Goal: Task Accomplishment & Management: Complete application form

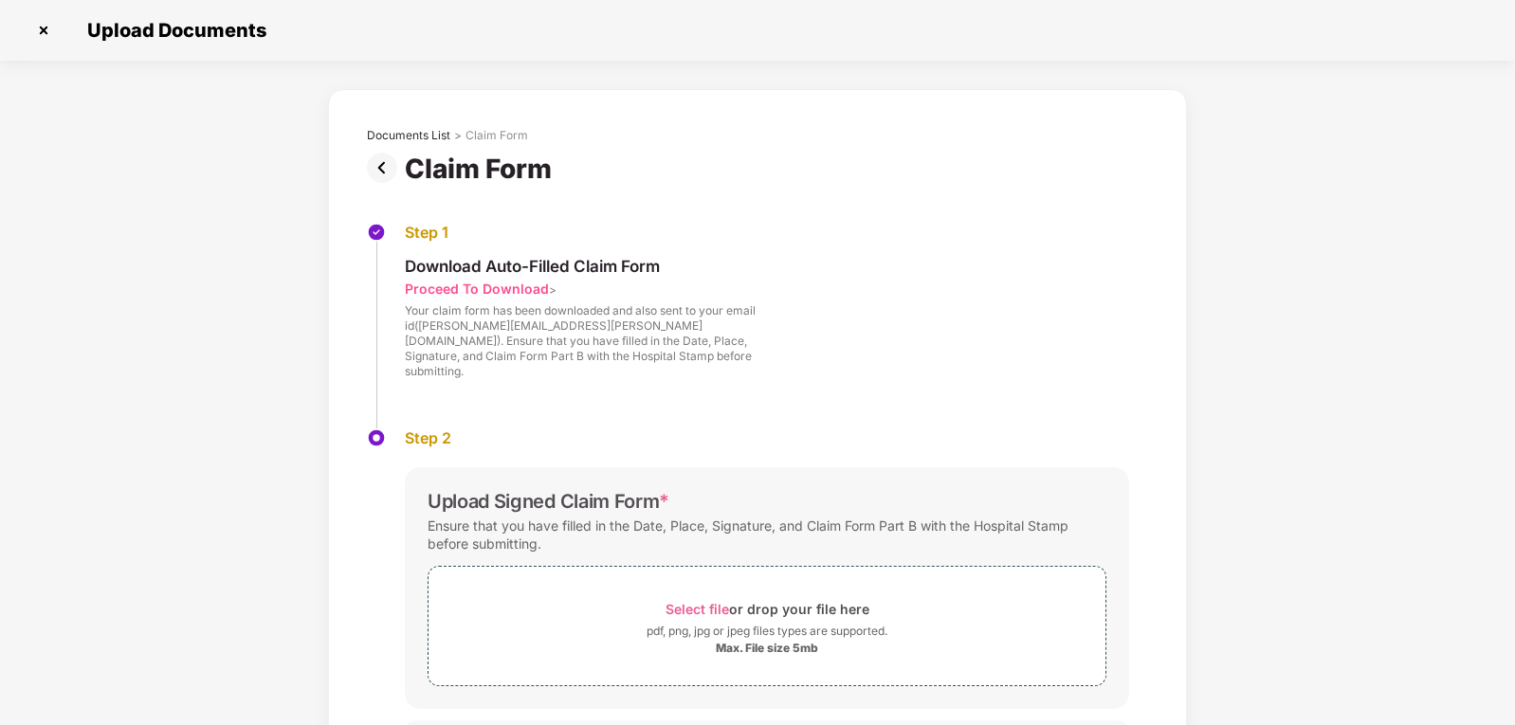
click at [988, 298] on div "Step 1 Download Auto-Filled Claim Form Proceed To Download > Your claim form ha…" at bounding box center [757, 326] width 781 height 206
click at [698, 601] on span "Select file" at bounding box center [698, 609] width 64 height 16
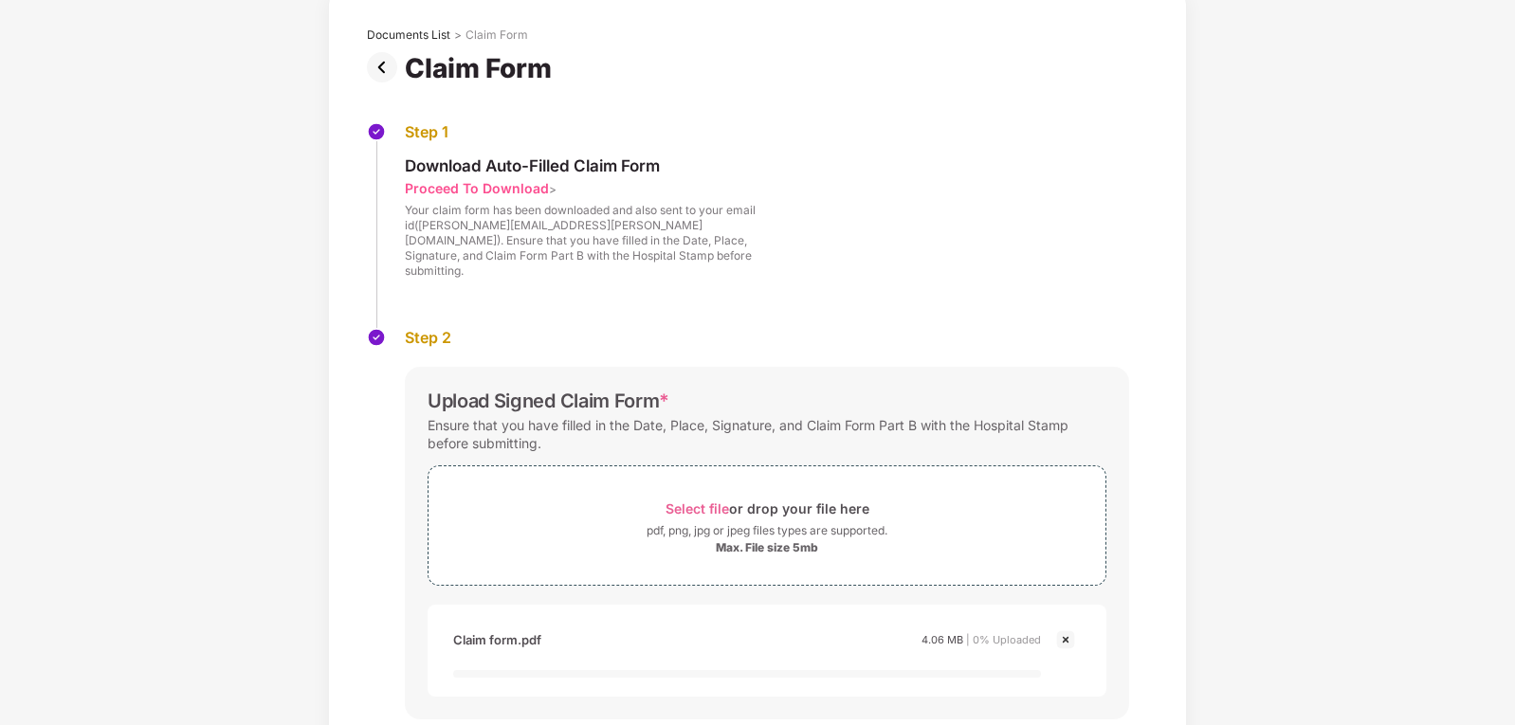
scroll to position [190, 0]
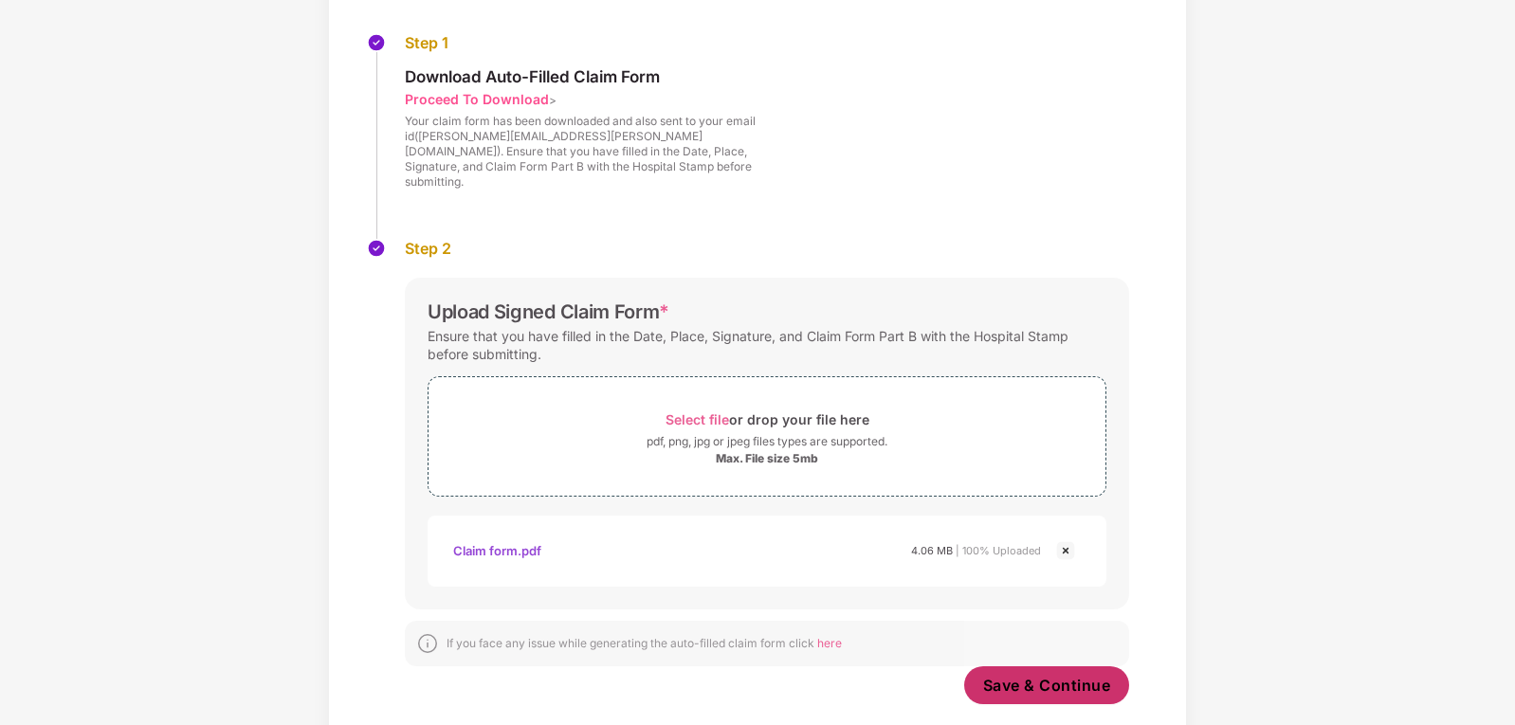
click at [1044, 675] on span "Save & Continue" at bounding box center [1047, 685] width 128 height 21
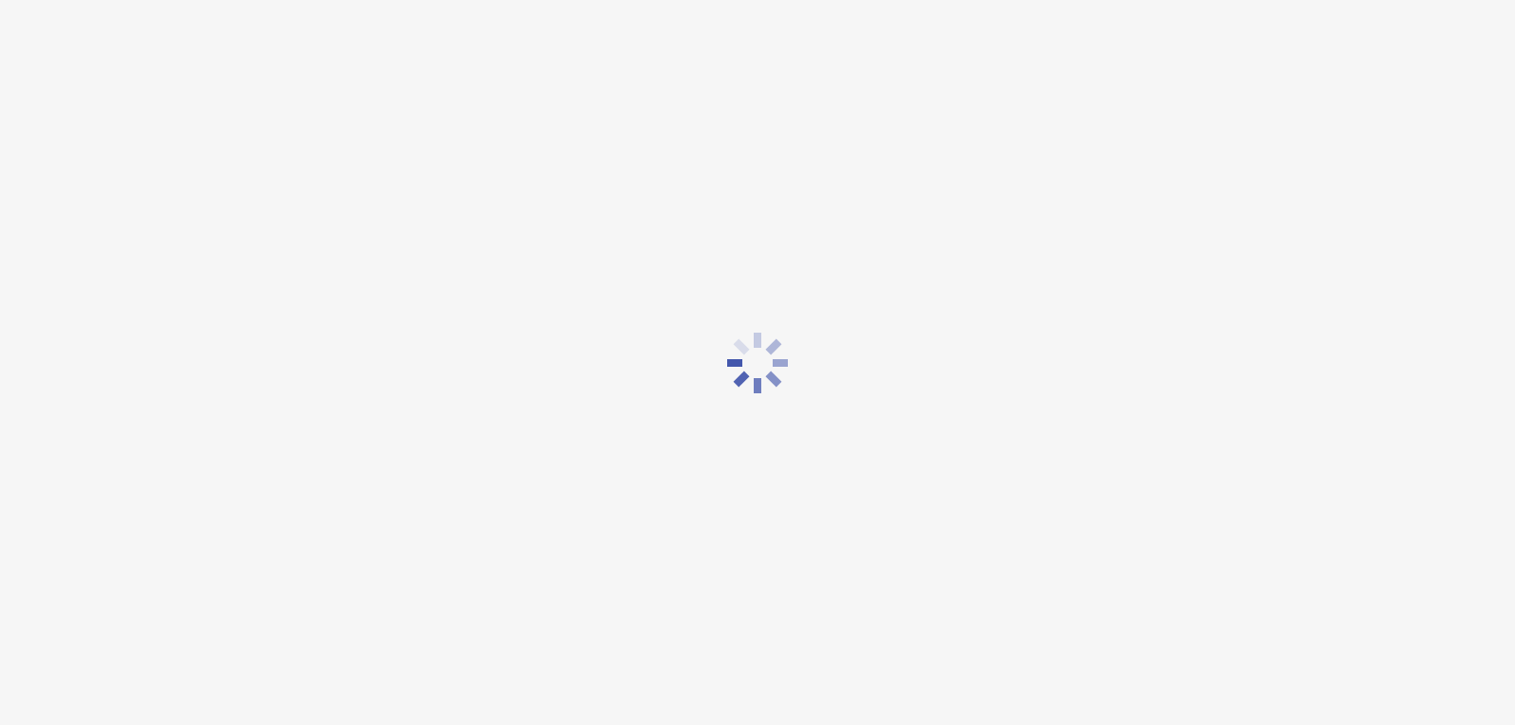
scroll to position [0, 0]
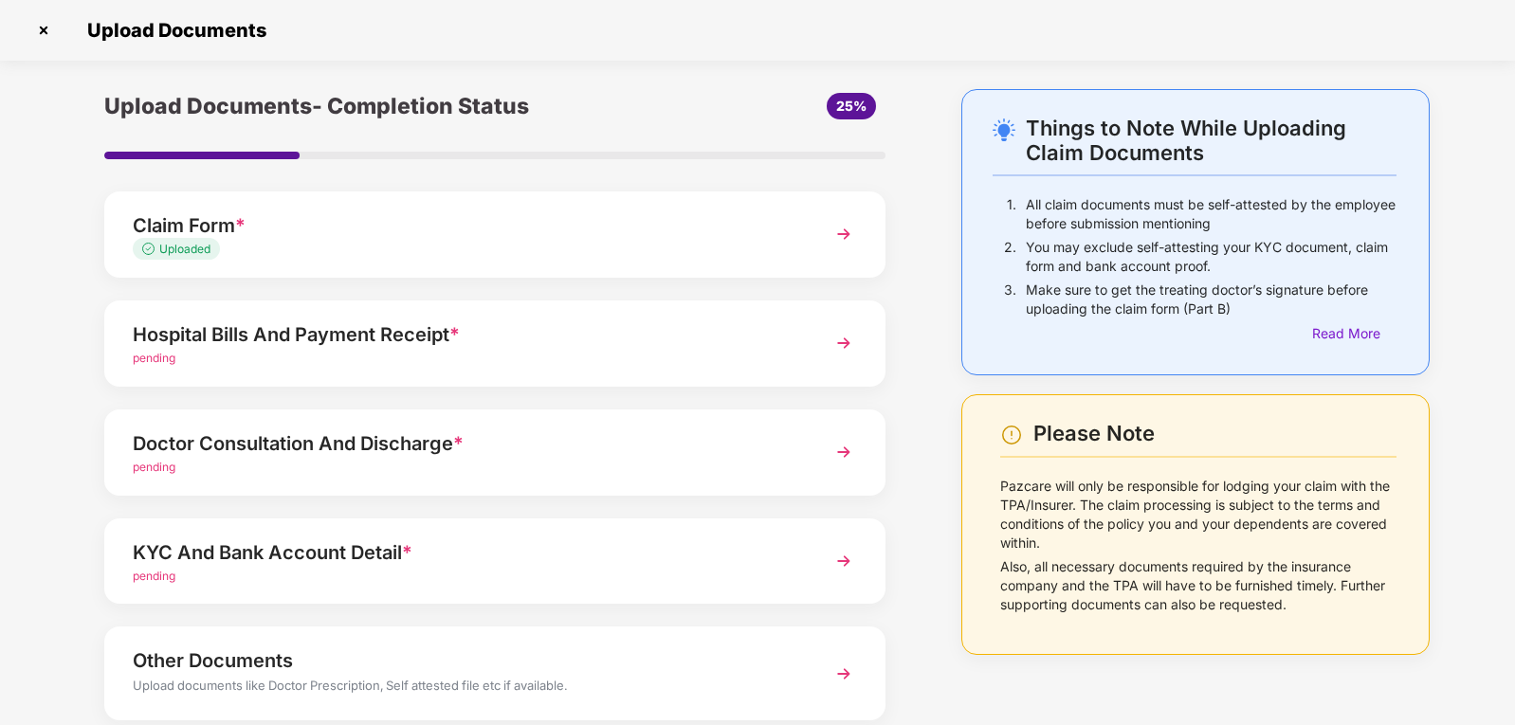
click at [446, 340] on div "Hospital Bills And Payment Receipt *" at bounding box center [465, 335] width 664 height 30
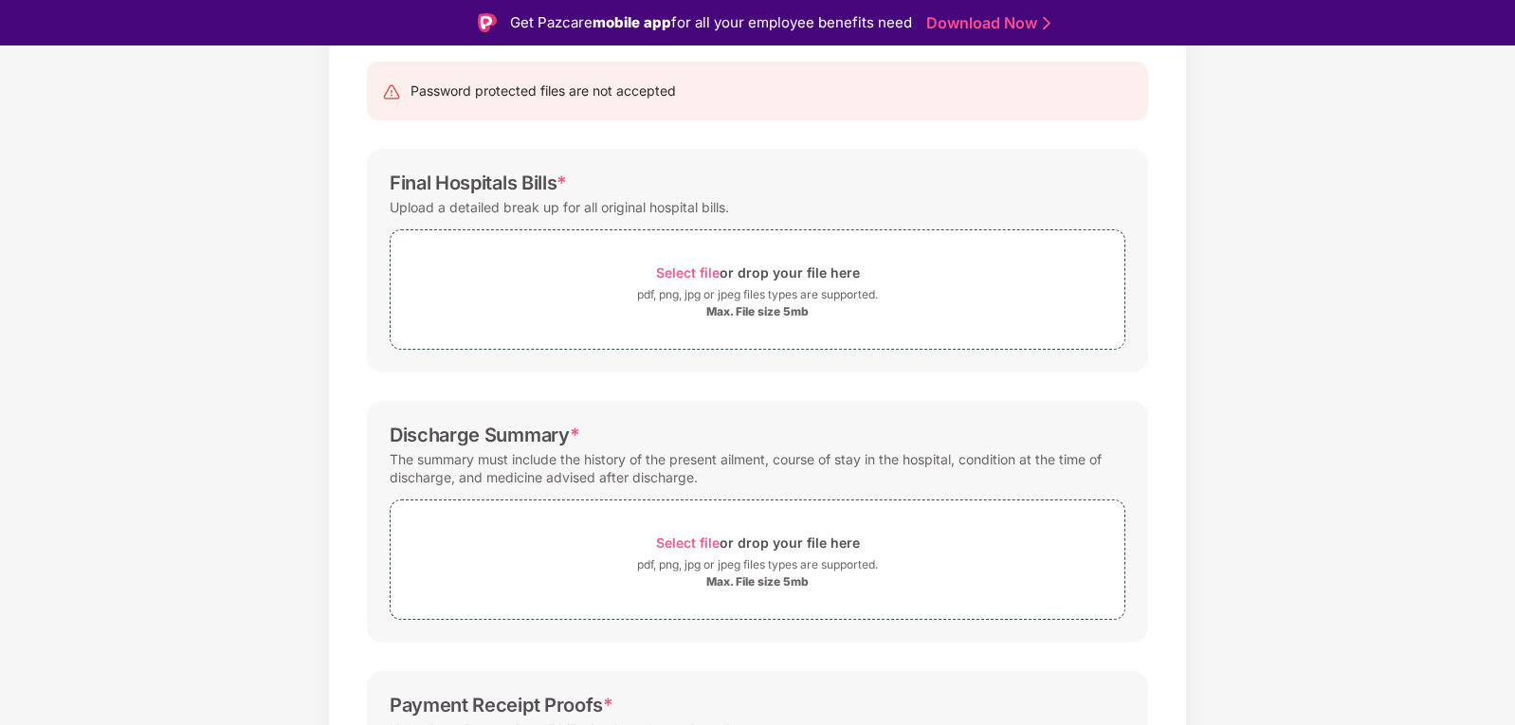
scroll to position [142, 0]
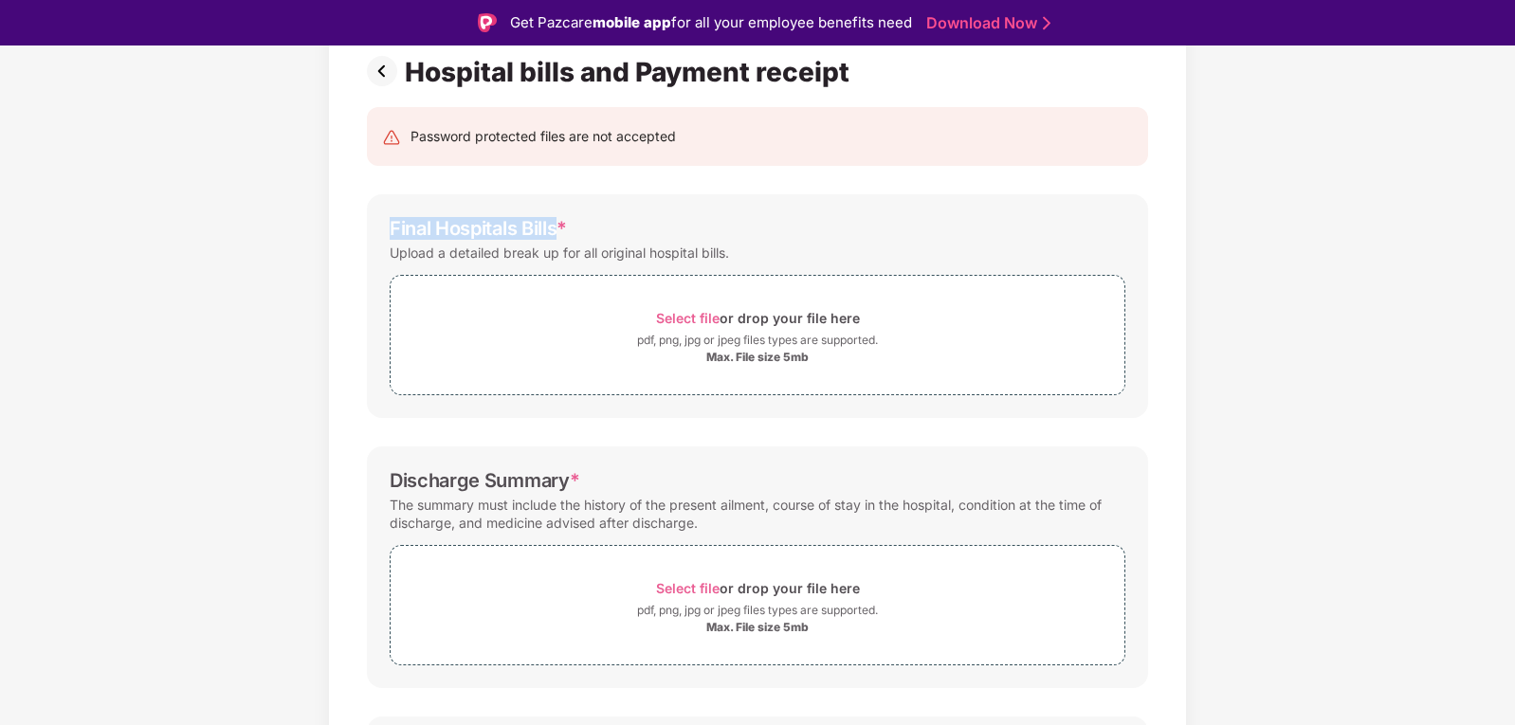
drag, startPoint x: 391, startPoint y: 225, endPoint x: 609, endPoint y: 249, distance: 219.5
click at [558, 234] on div "Final Hospitals Bills *" at bounding box center [478, 228] width 177 height 23
copy div "Final Hospitals Bills"
click at [681, 315] on span "Select file" at bounding box center [688, 318] width 64 height 16
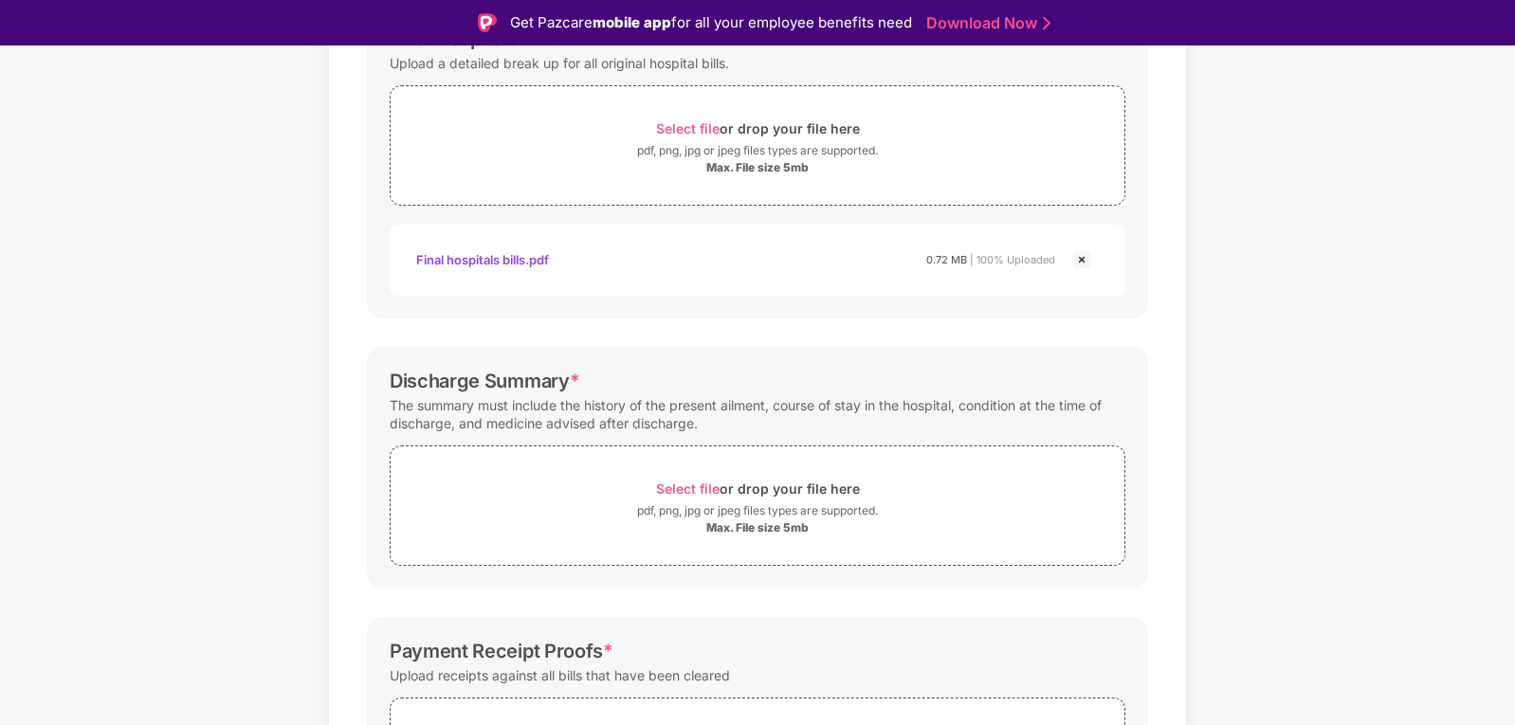
scroll to position [427, 0]
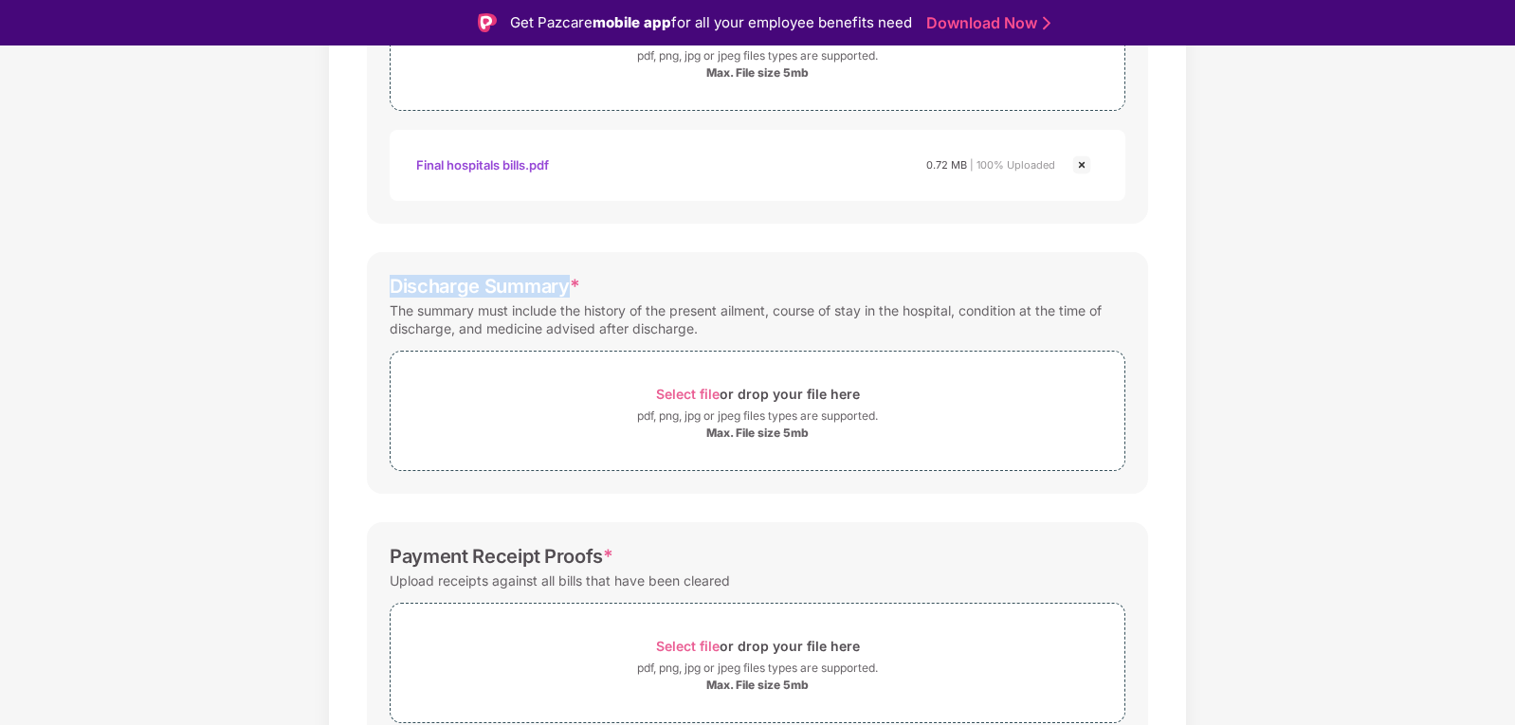
drag, startPoint x: 393, startPoint y: 286, endPoint x: 626, endPoint y: 331, distance: 237.5
click at [569, 296] on div "Discharge Summary *" at bounding box center [485, 286] width 190 height 23
copy div "Discharge Summary"
click at [677, 388] on span "Select file" at bounding box center [688, 394] width 64 height 16
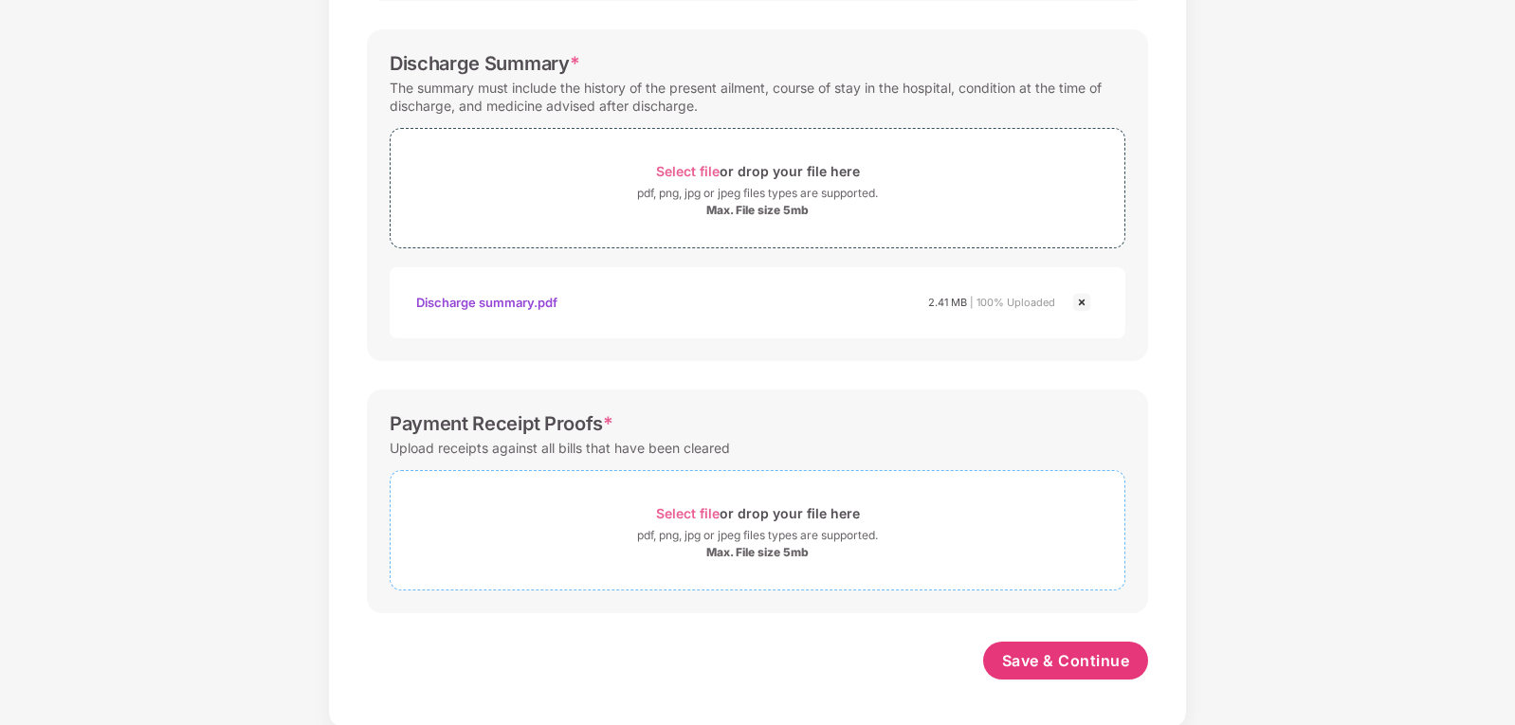
scroll to position [607, 0]
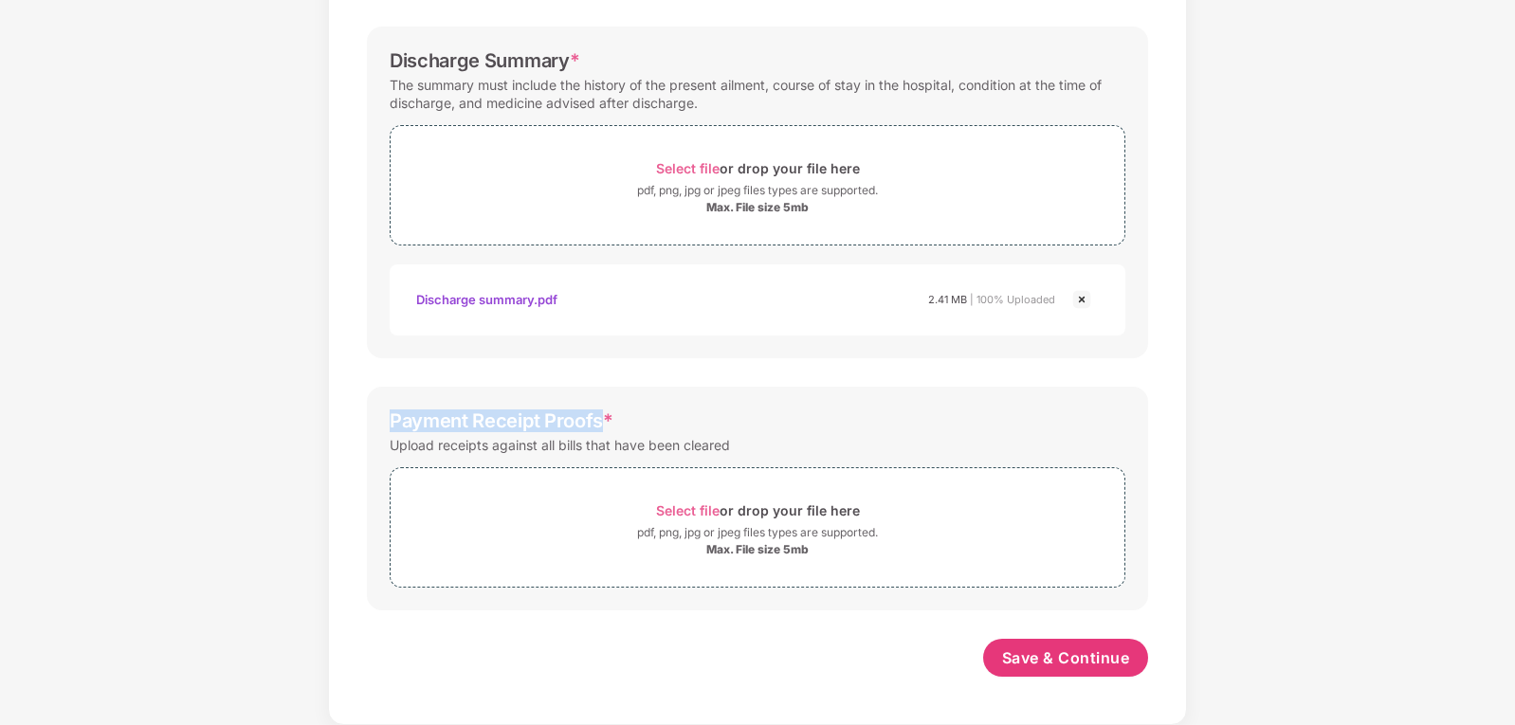
drag, startPoint x: 391, startPoint y: 412, endPoint x: 598, endPoint y: 427, distance: 208.1
click at [598, 427] on div "Payment Receipt Proofs *" at bounding box center [502, 421] width 224 height 23
copy div "Payment Receipt Proofs"
click at [710, 505] on span "Select file" at bounding box center [688, 511] width 64 height 16
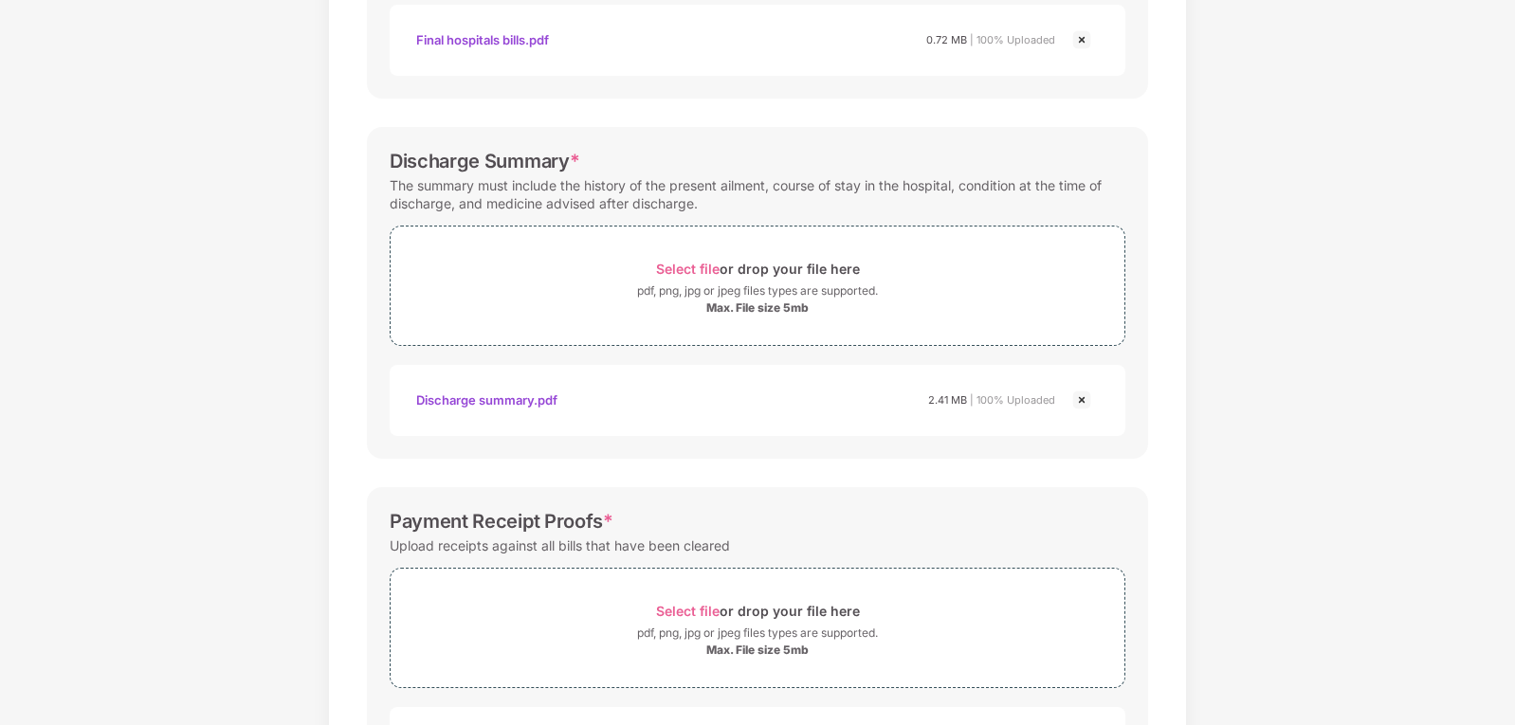
scroll to position [696, 0]
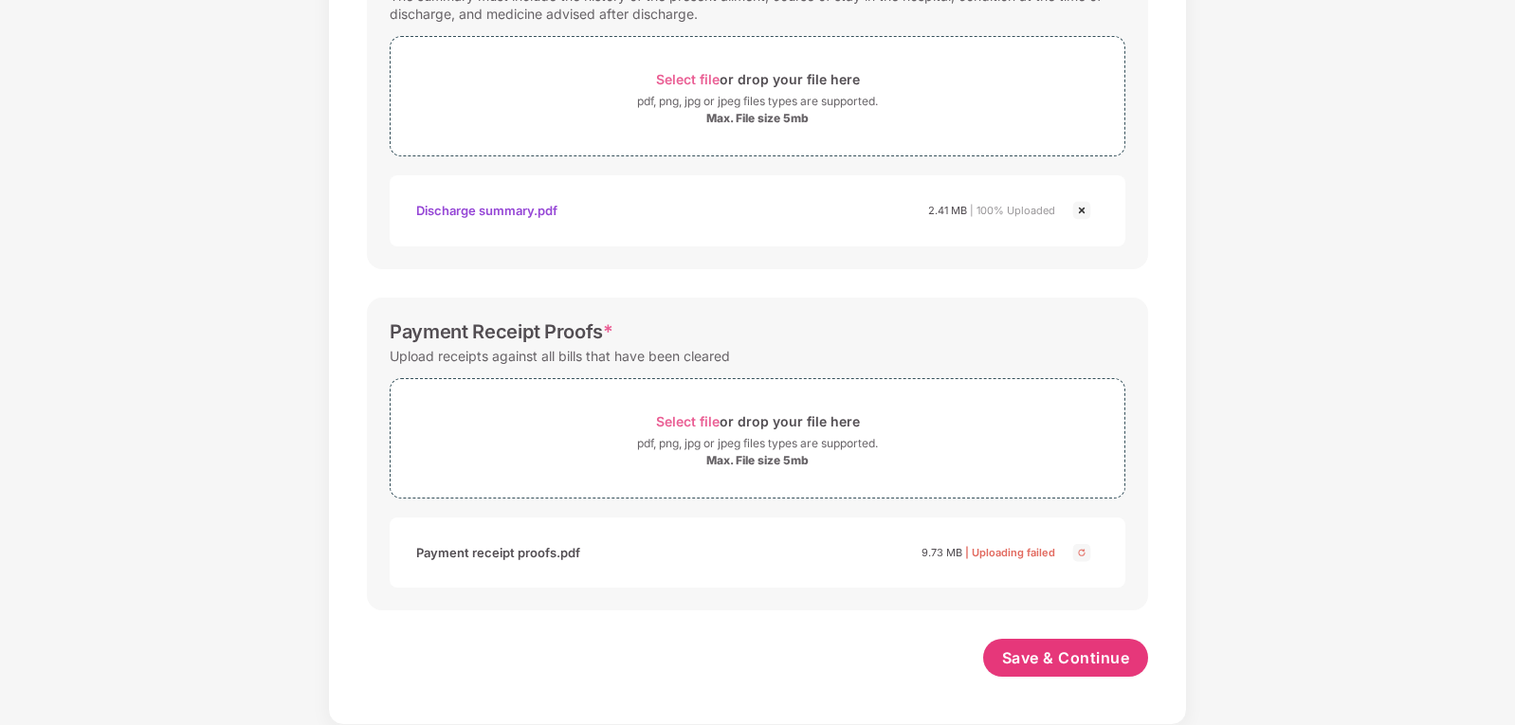
click at [1080, 553] on img at bounding box center [1082, 552] width 23 height 23
click at [695, 418] on span "Select file" at bounding box center [688, 421] width 64 height 16
click at [1072, 661] on span "Save & Continue" at bounding box center [1066, 659] width 128 height 21
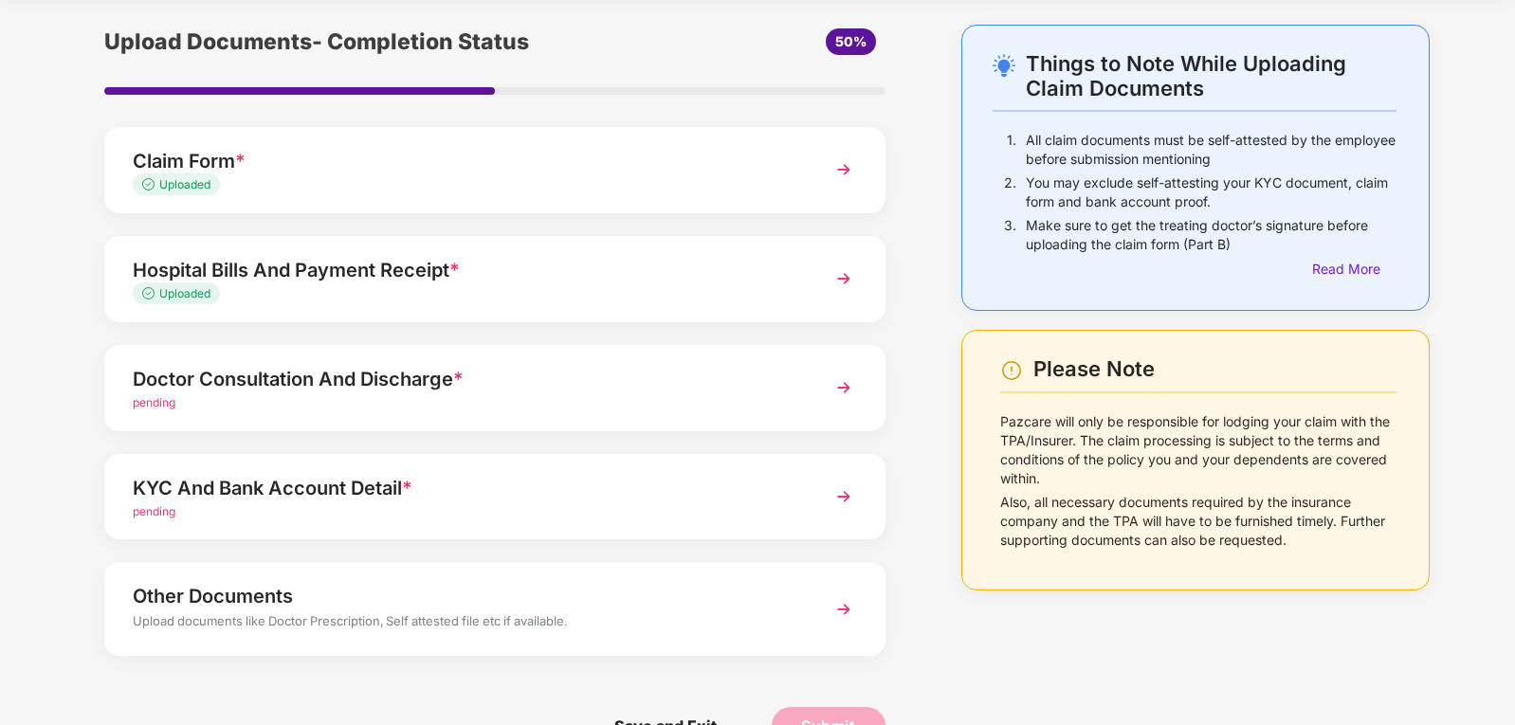
scroll to position [95, 0]
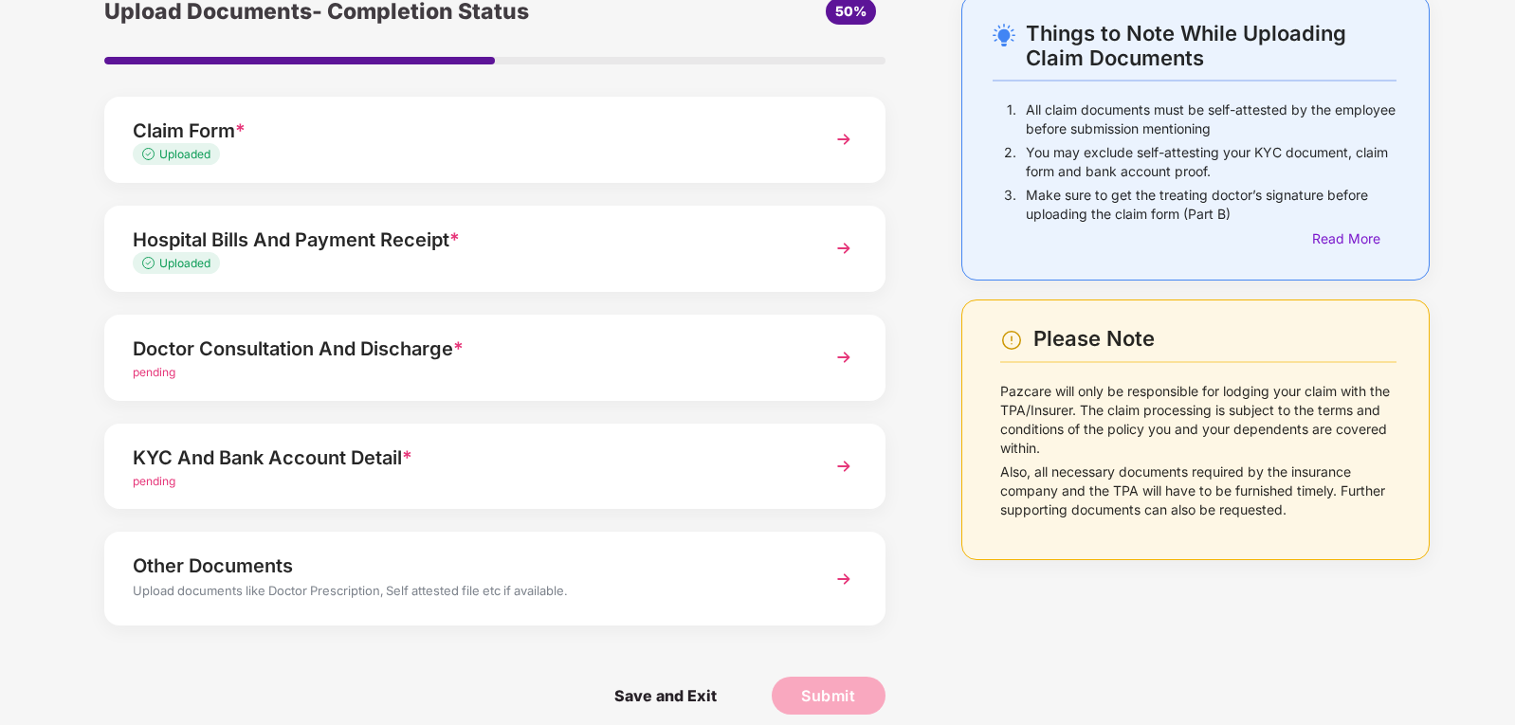
click at [843, 356] on img at bounding box center [844, 357] width 34 height 34
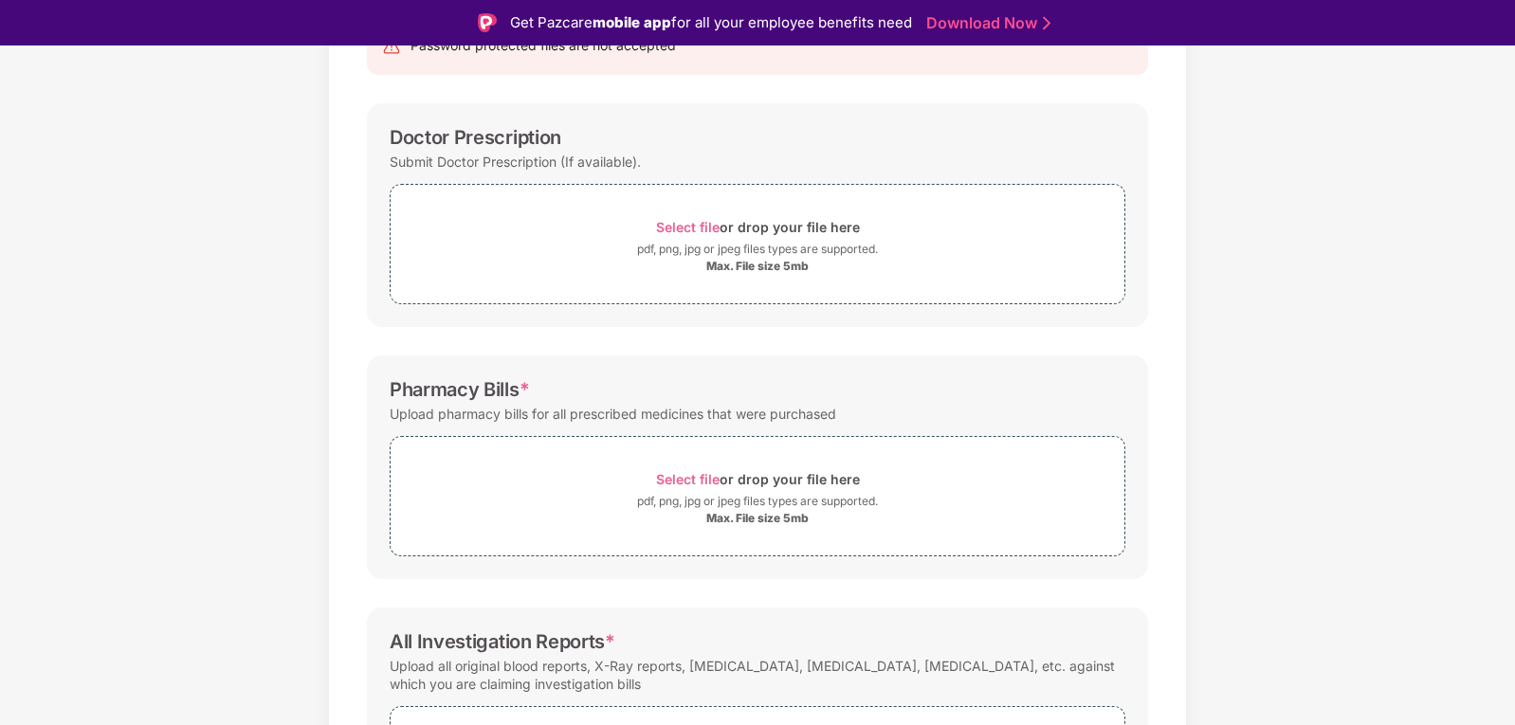
scroll to position [142, 0]
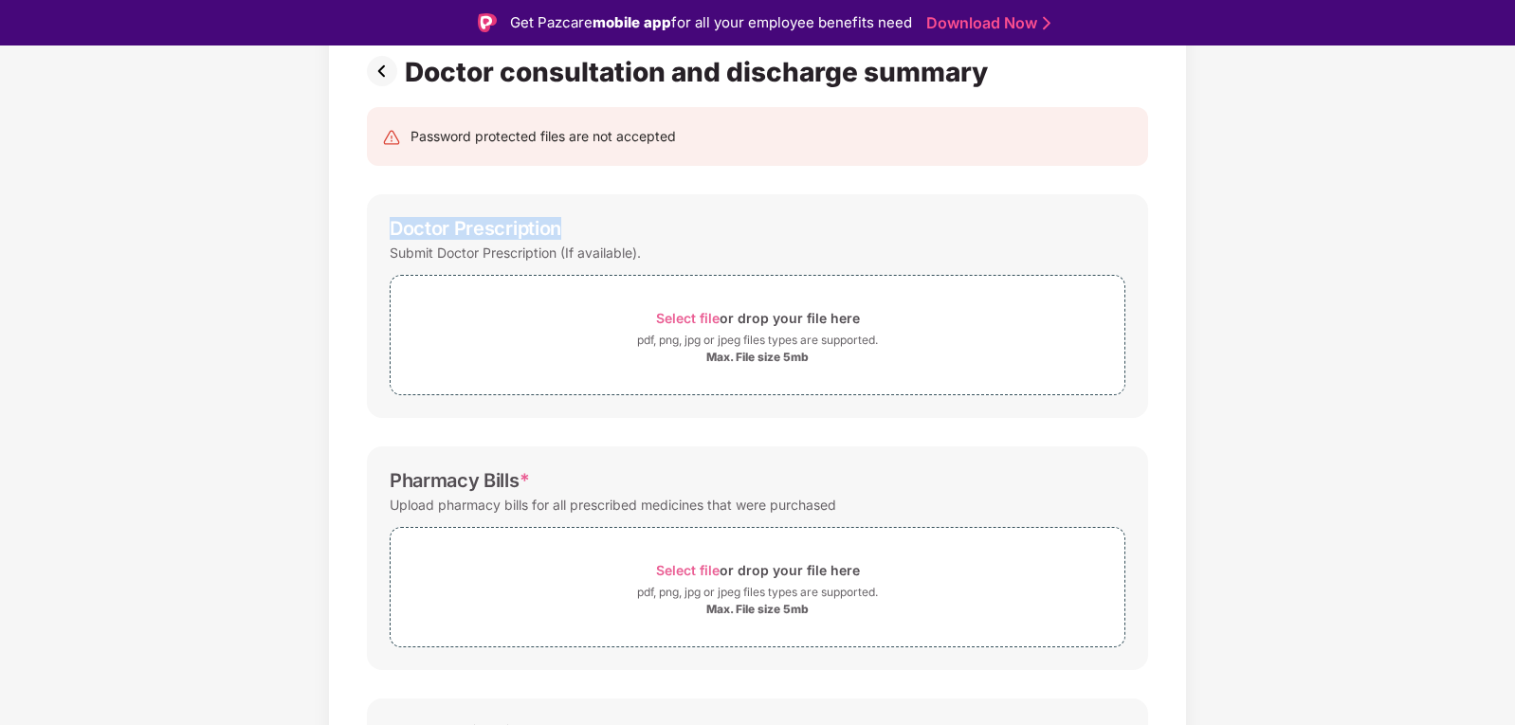
drag, startPoint x: 391, startPoint y: 227, endPoint x: 575, endPoint y: 227, distance: 183.9
click at [575, 227] on div "Doctor Prescription" at bounding box center [758, 228] width 736 height 23
click at [574, 227] on div "Doctor Prescription" at bounding box center [758, 228] width 736 height 23
drag, startPoint x: 569, startPoint y: 227, endPoint x: 384, endPoint y: 218, distance: 185.1
click at [384, 218] on div "Doctor Prescription Submit Doctor Prescription (If available). Select file or d…" at bounding box center [757, 306] width 781 height 224
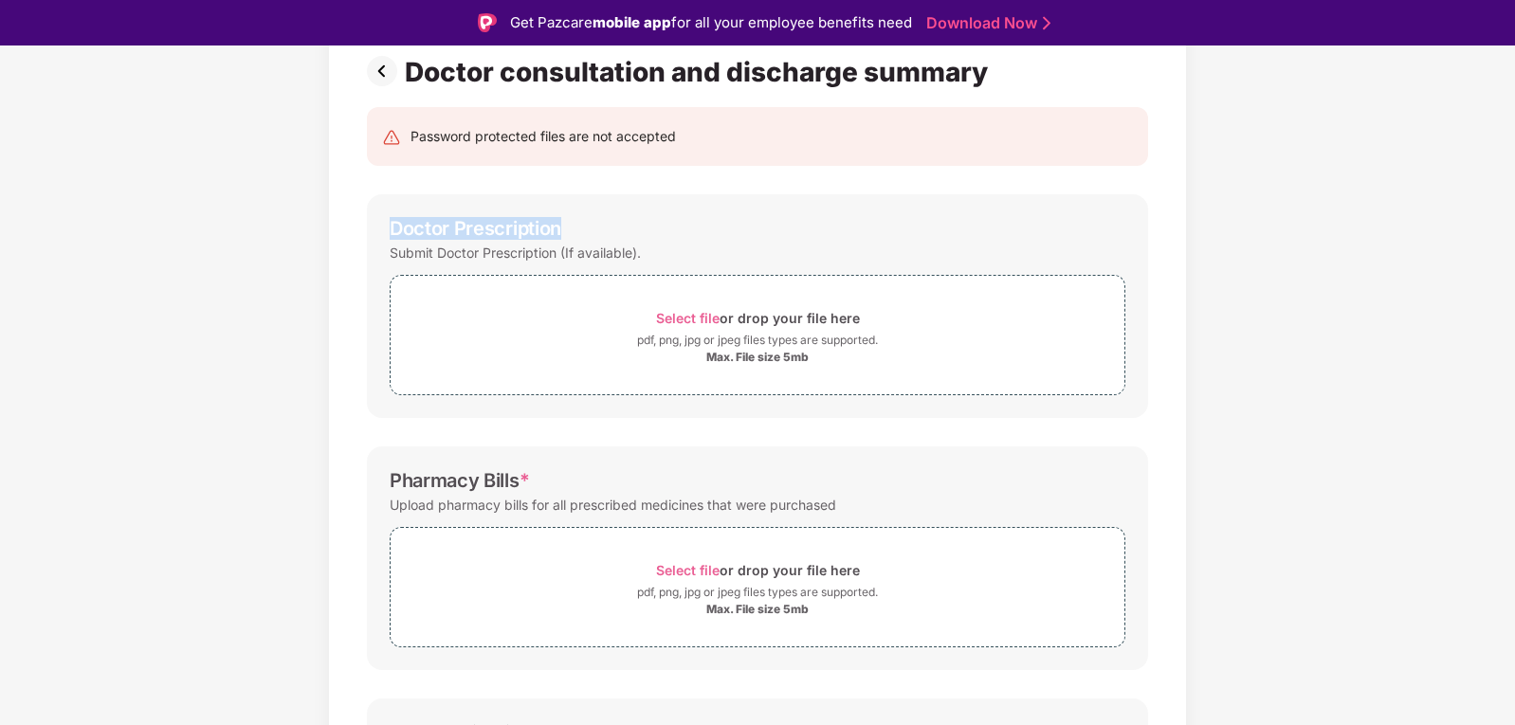
scroll to position [237, 0]
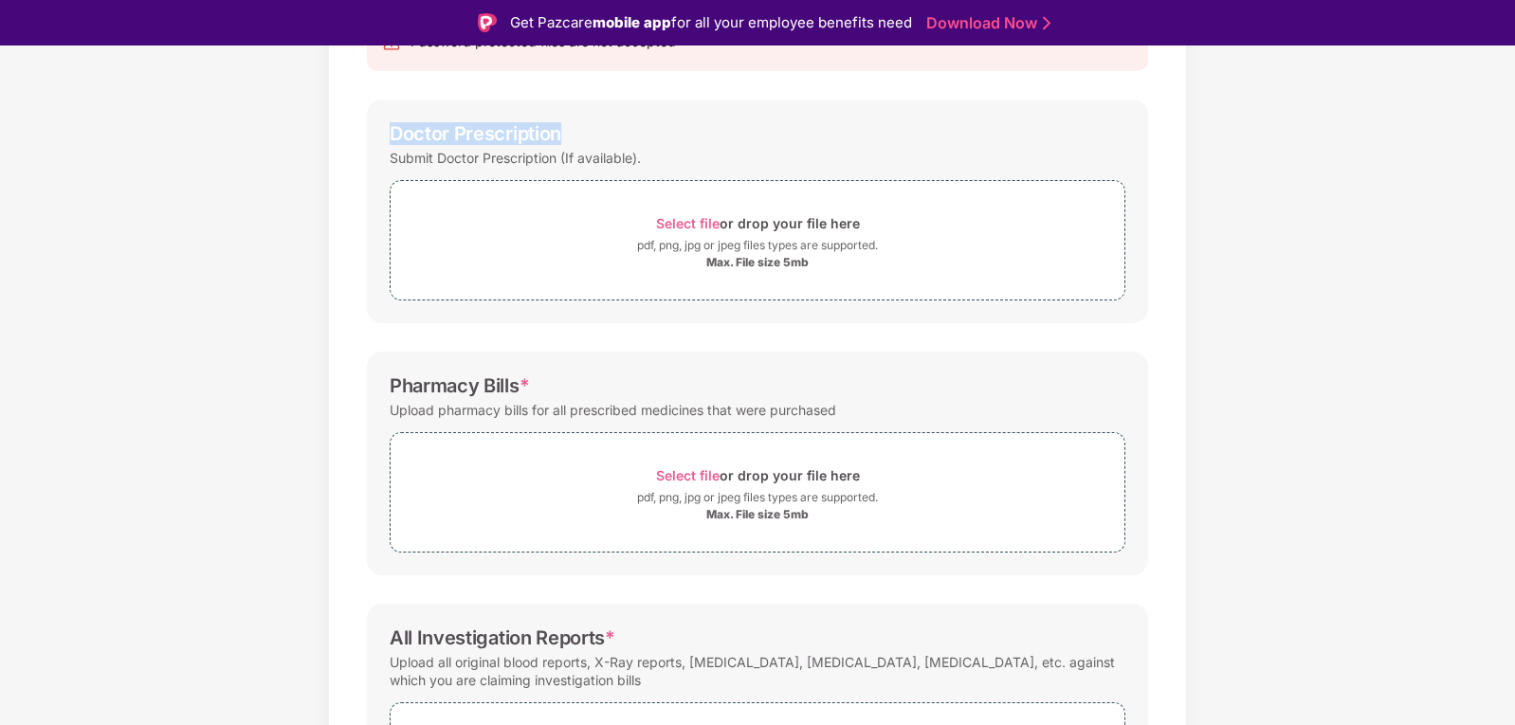
drag, startPoint x: 302, startPoint y: 132, endPoint x: 330, endPoint y: 147, distance: 31.4
click at [302, 132] on div "Documents List > Doctor consultation and discharge summary Doctor consultation …" at bounding box center [757, 429] width 1515 height 1063
click at [693, 223] on span "Select file" at bounding box center [688, 223] width 64 height 16
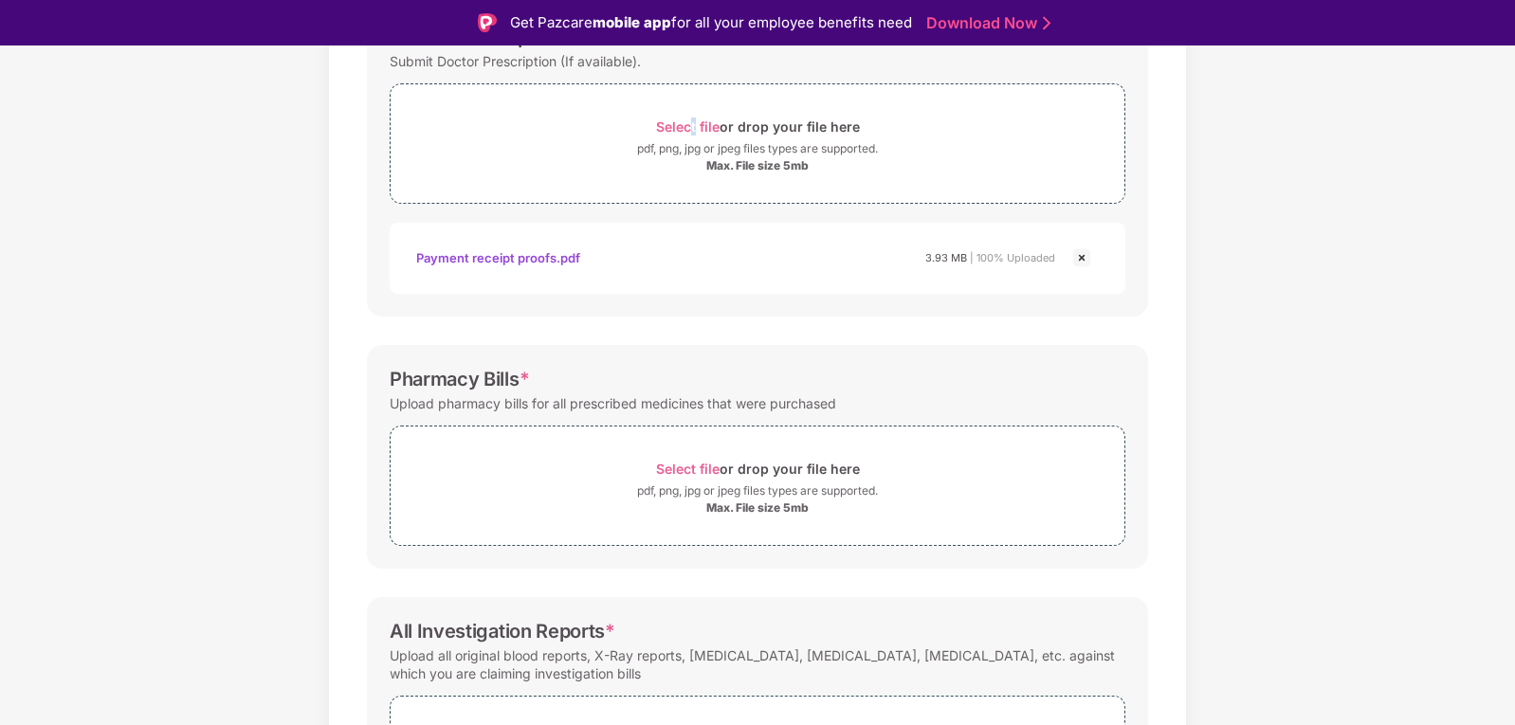
scroll to position [427, 0]
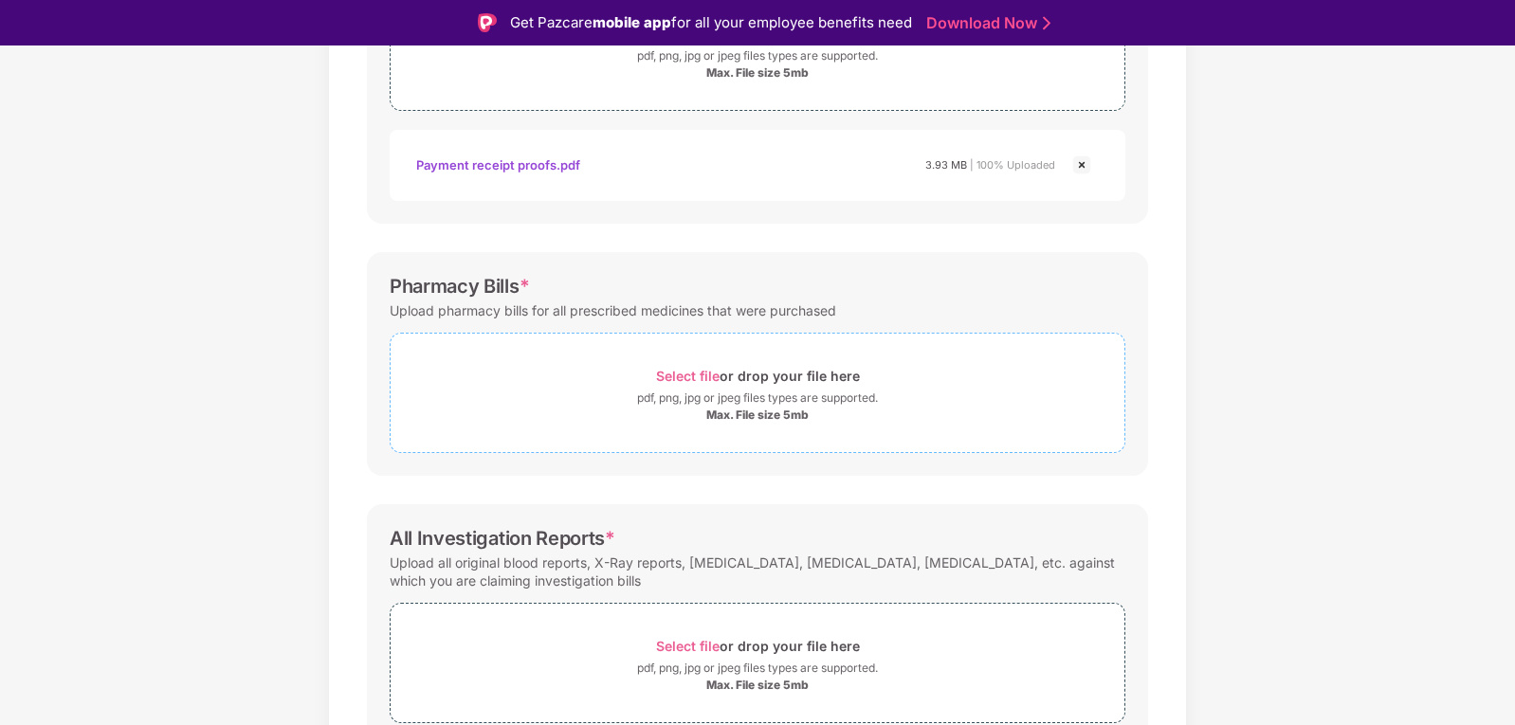
click at [704, 375] on span "Select file" at bounding box center [688, 376] width 64 height 16
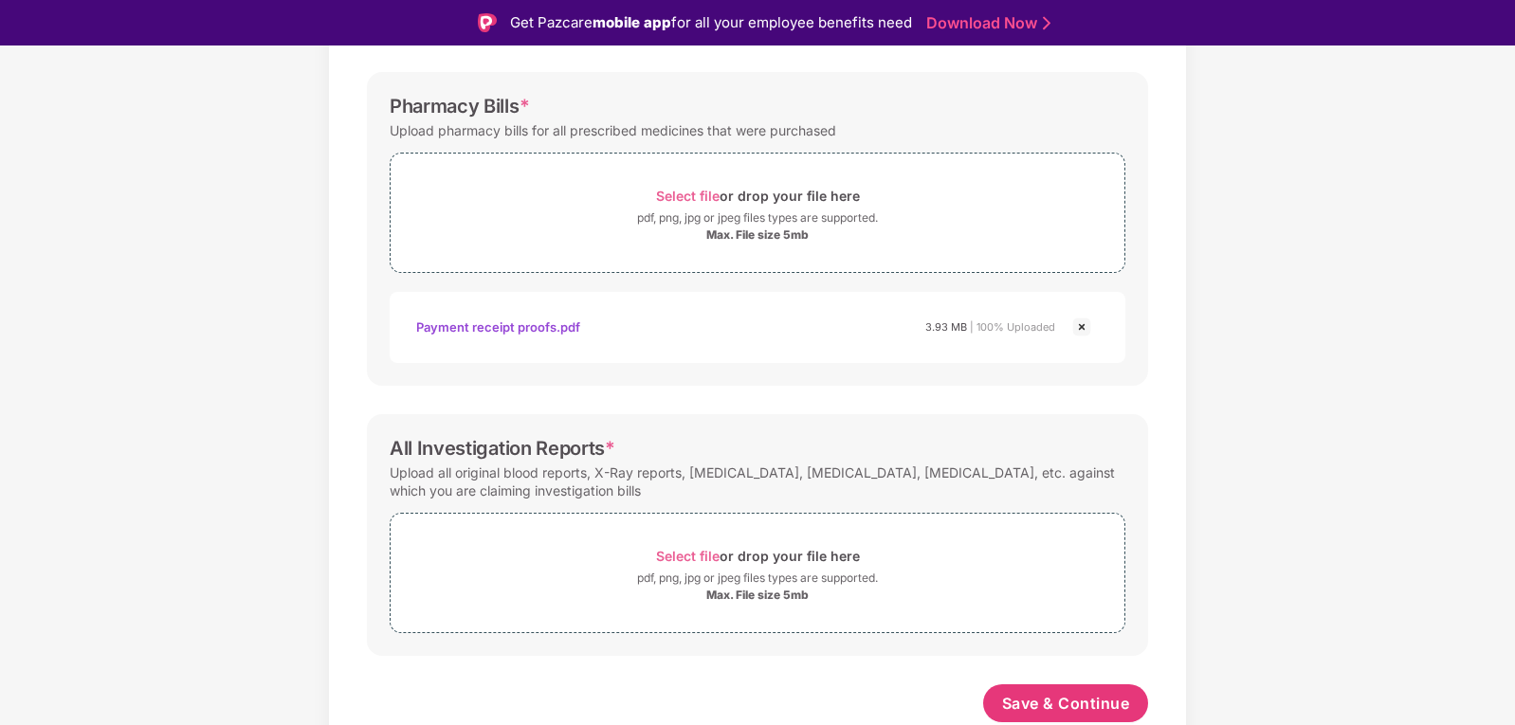
scroll to position [46, 0]
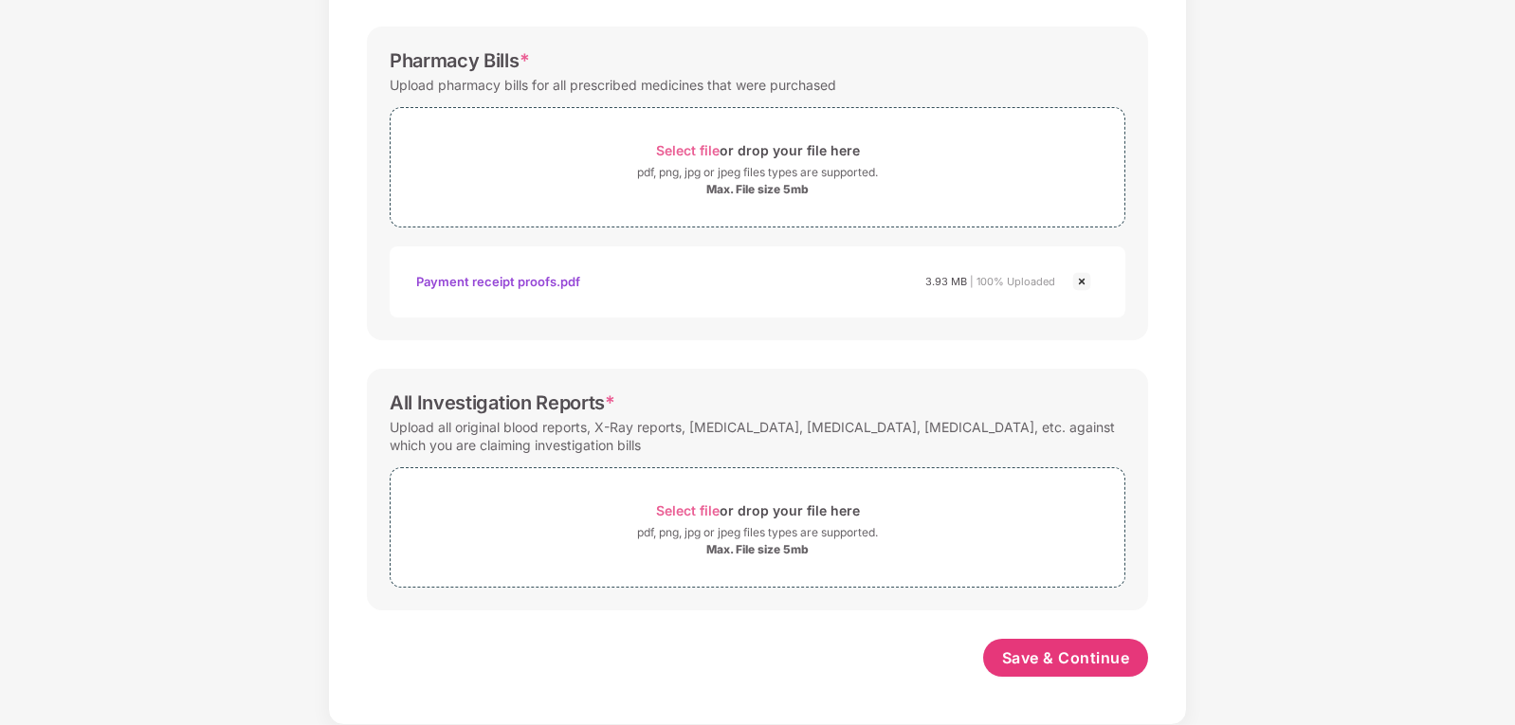
drag, startPoint x: 273, startPoint y: 352, endPoint x: 320, endPoint y: 393, distance: 61.8
click at [273, 352] on div "Documents List > Doctor consultation and discharge summary Doctor consultation …" at bounding box center [757, 103] width 1515 height 1243
drag, startPoint x: 390, startPoint y: 408, endPoint x: 602, endPoint y: 413, distance: 212.5
click at [602, 413] on div "All Investigation Reports *" at bounding box center [503, 403] width 226 height 23
copy div "All Investigation Reports"
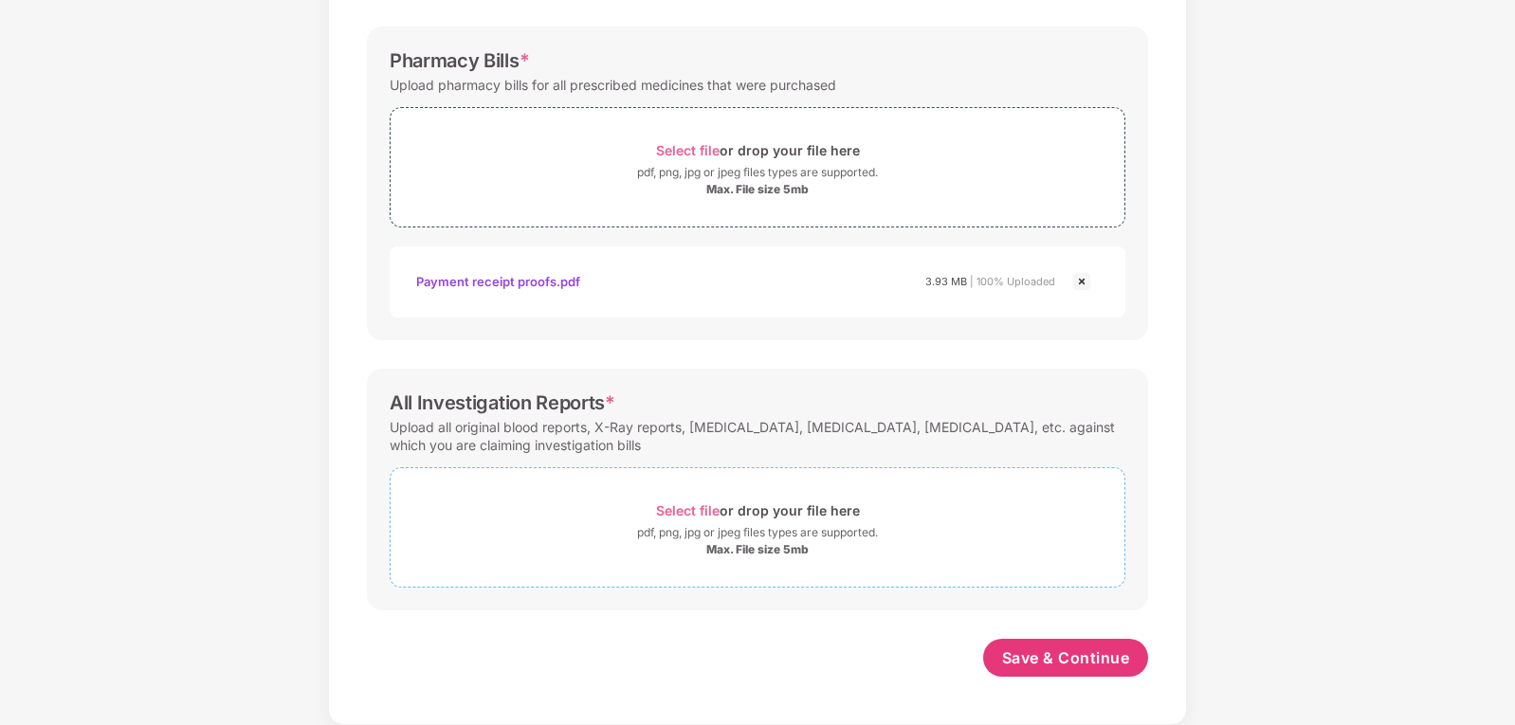
click at [687, 510] on span "Select file" at bounding box center [688, 511] width 64 height 16
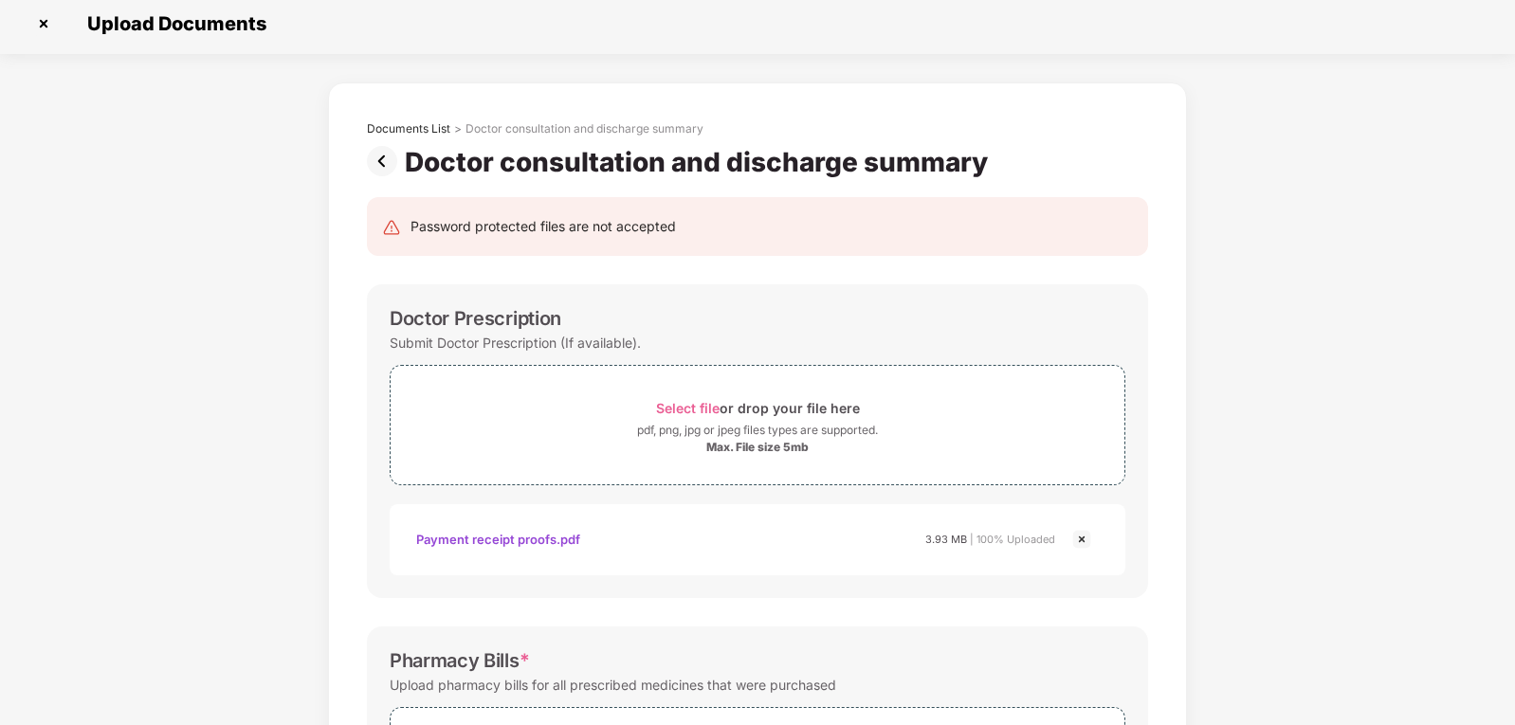
scroll to position [0, 0]
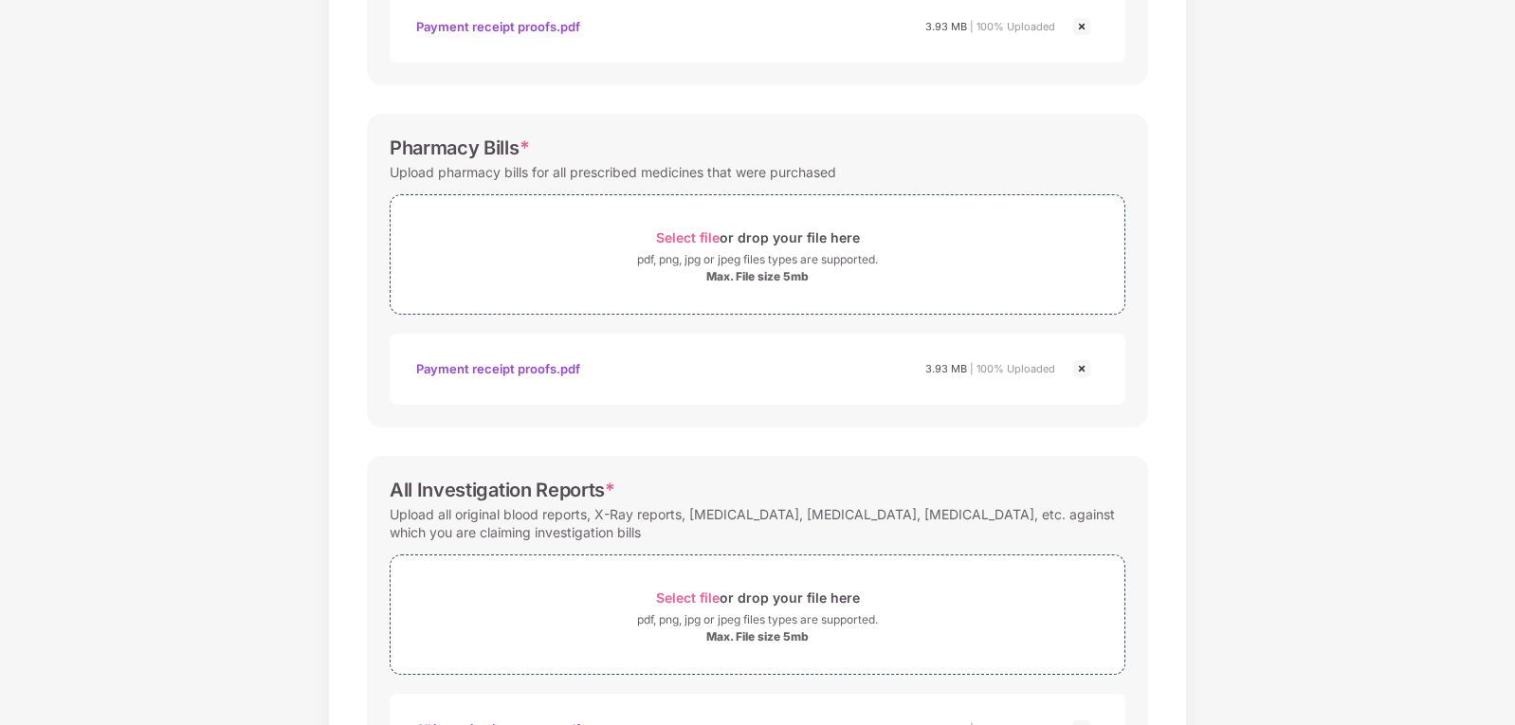
scroll to position [697, 0]
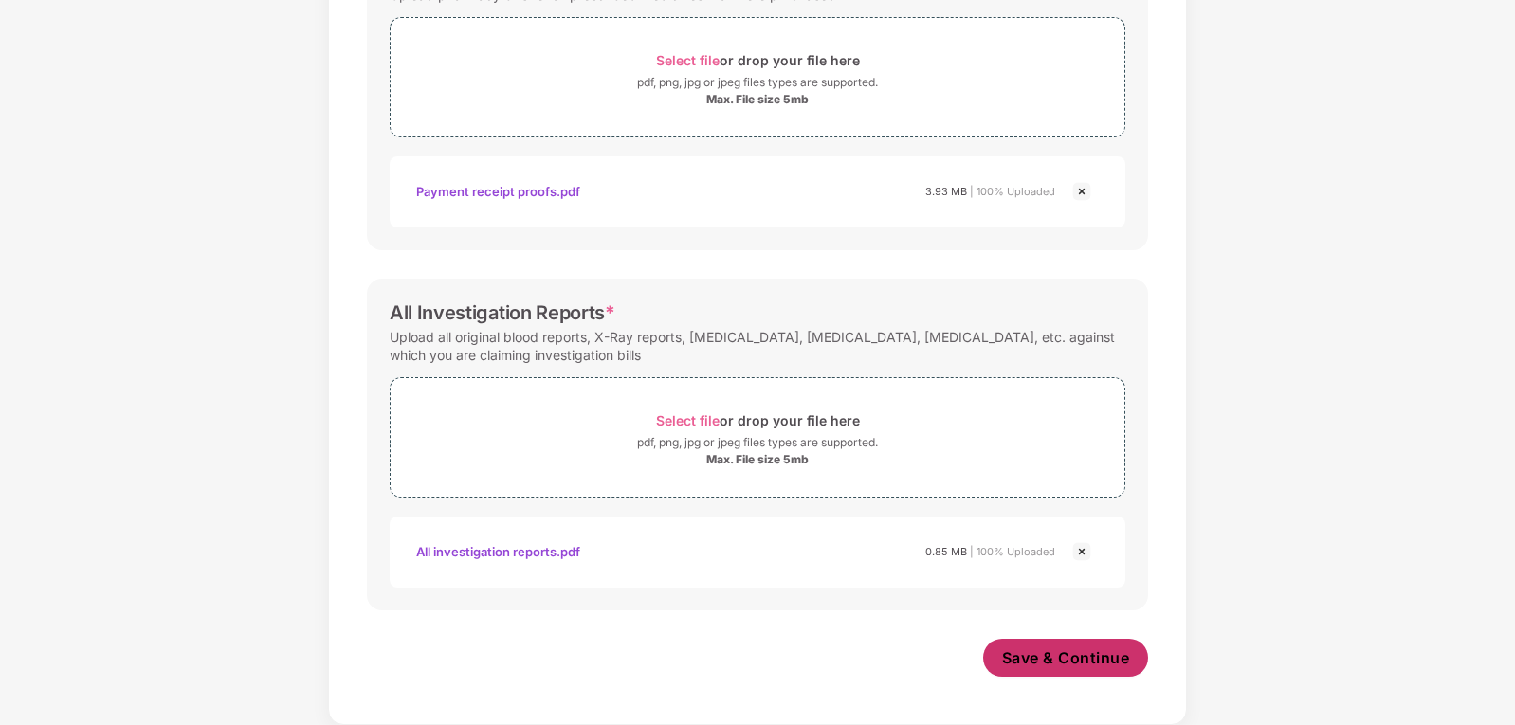
click at [1042, 662] on span "Save & Continue" at bounding box center [1066, 658] width 128 height 21
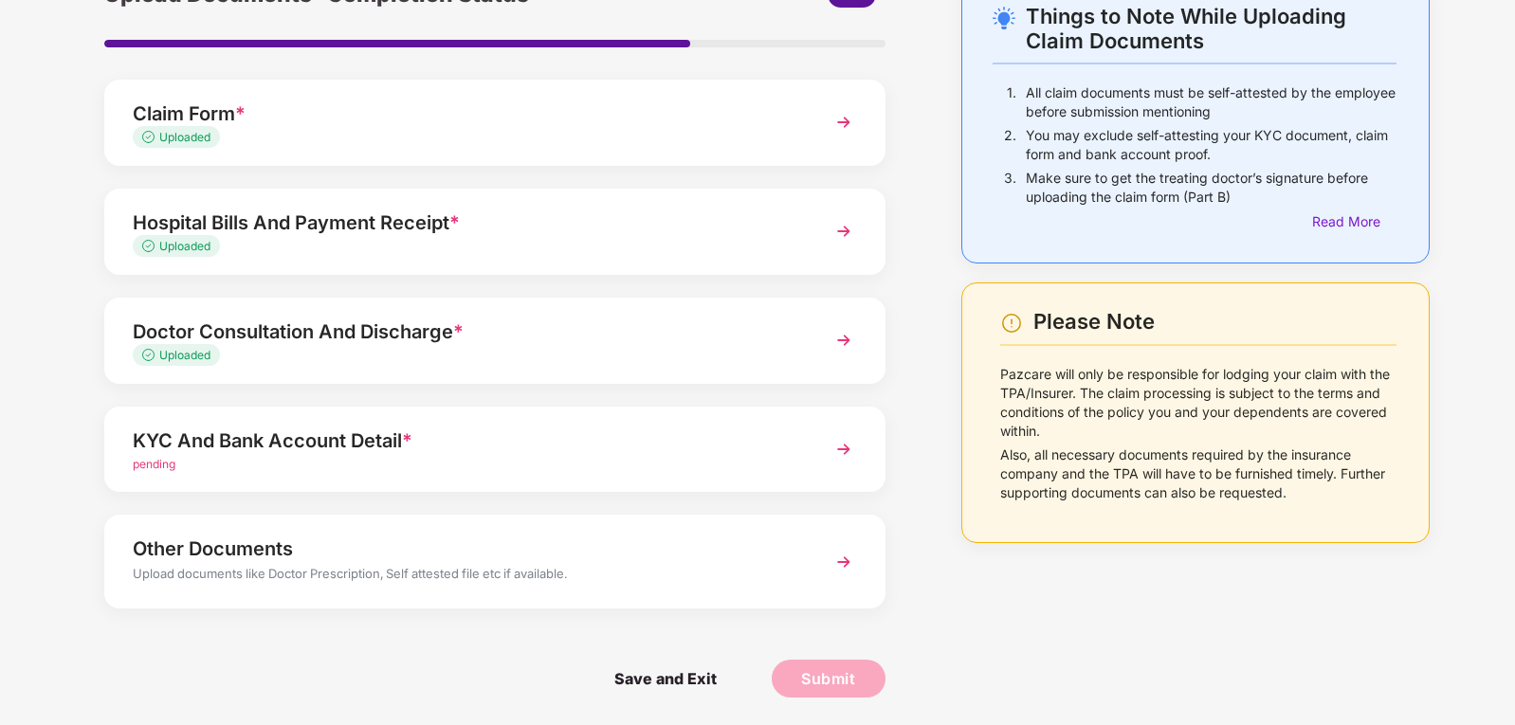
scroll to position [113, 0]
click at [844, 442] on img at bounding box center [844, 448] width 34 height 34
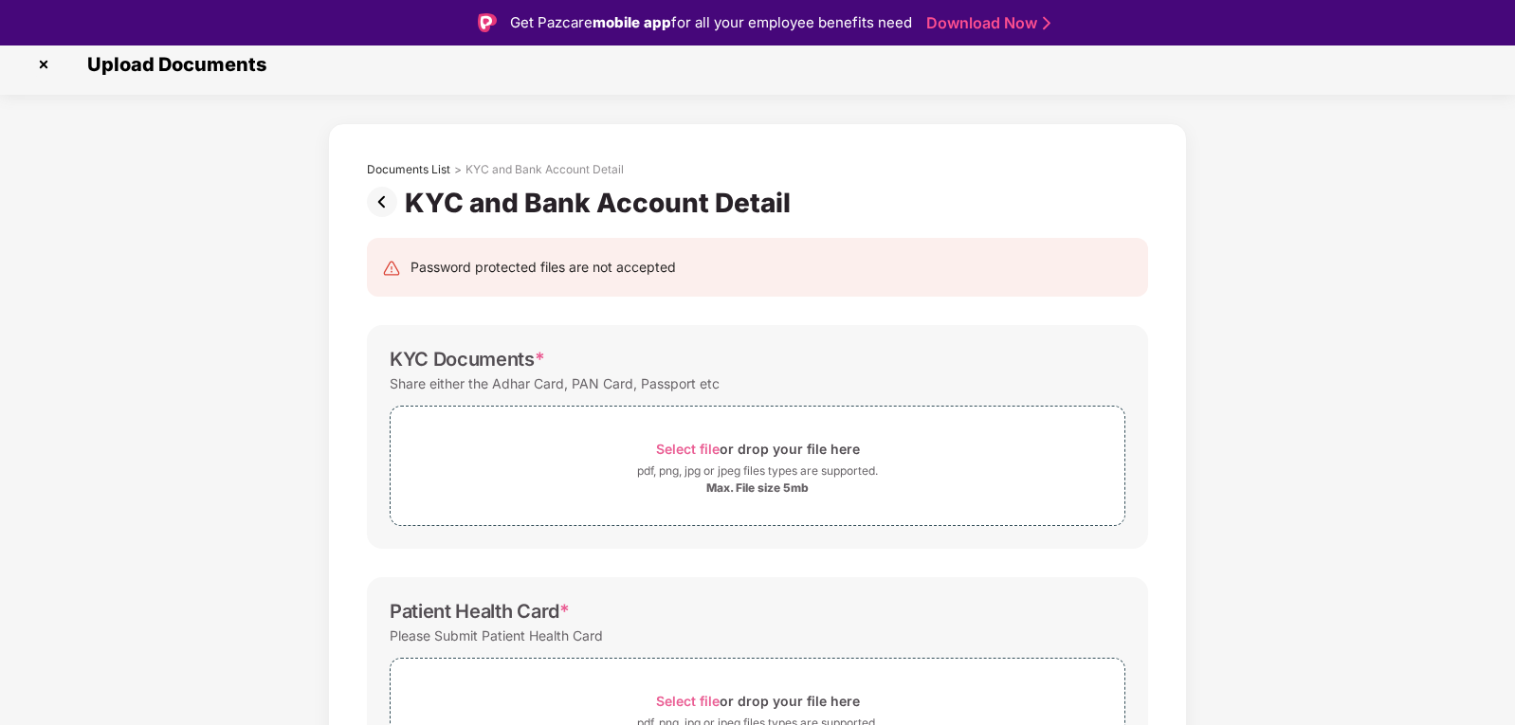
scroll to position [0, 0]
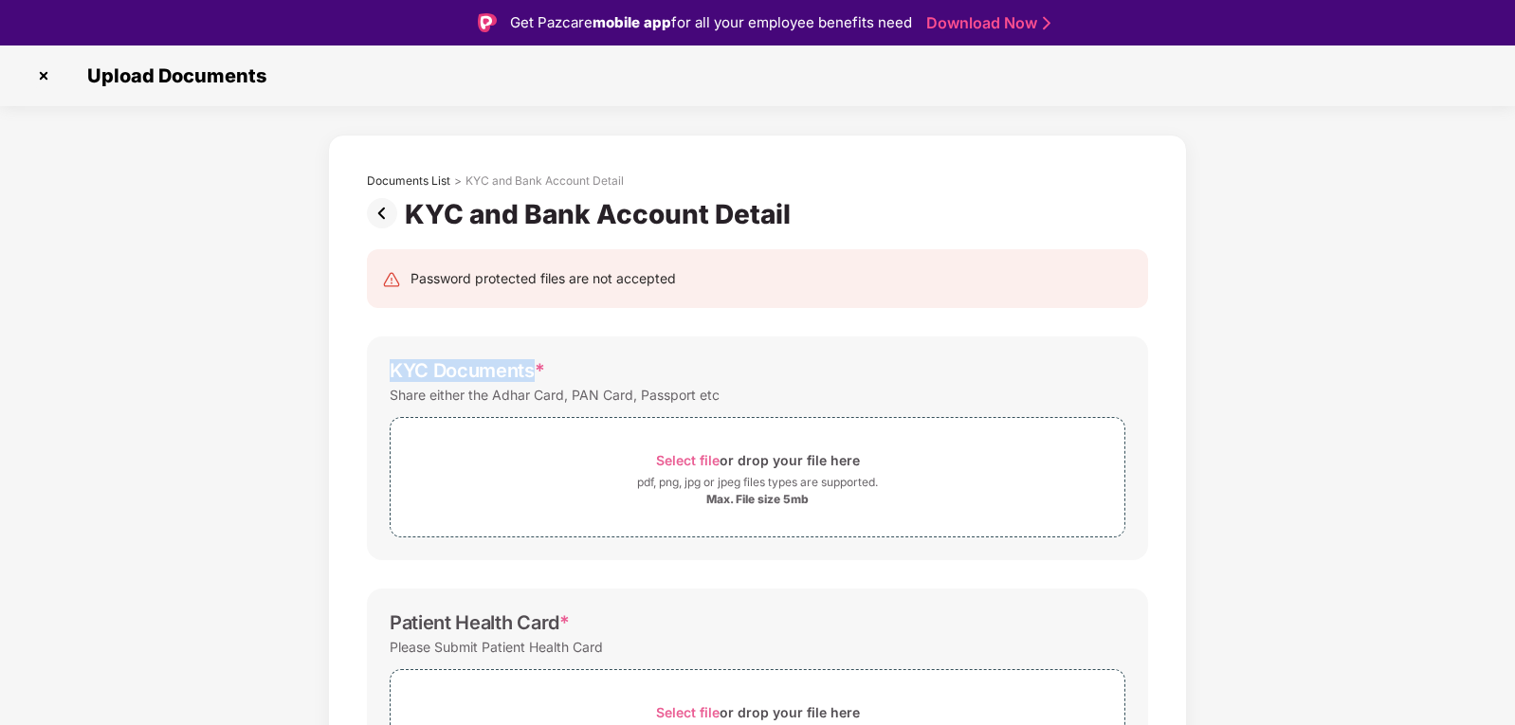
drag, startPoint x: 535, startPoint y: 373, endPoint x: 389, endPoint y: 372, distance: 146.0
click at [387, 367] on div "KYC Documents * Share either the Adhar Card, PAN Card, Passport etc Select file…" at bounding box center [757, 449] width 781 height 224
copy div "KYC Documents"
click at [700, 461] on span "Select file" at bounding box center [688, 460] width 64 height 16
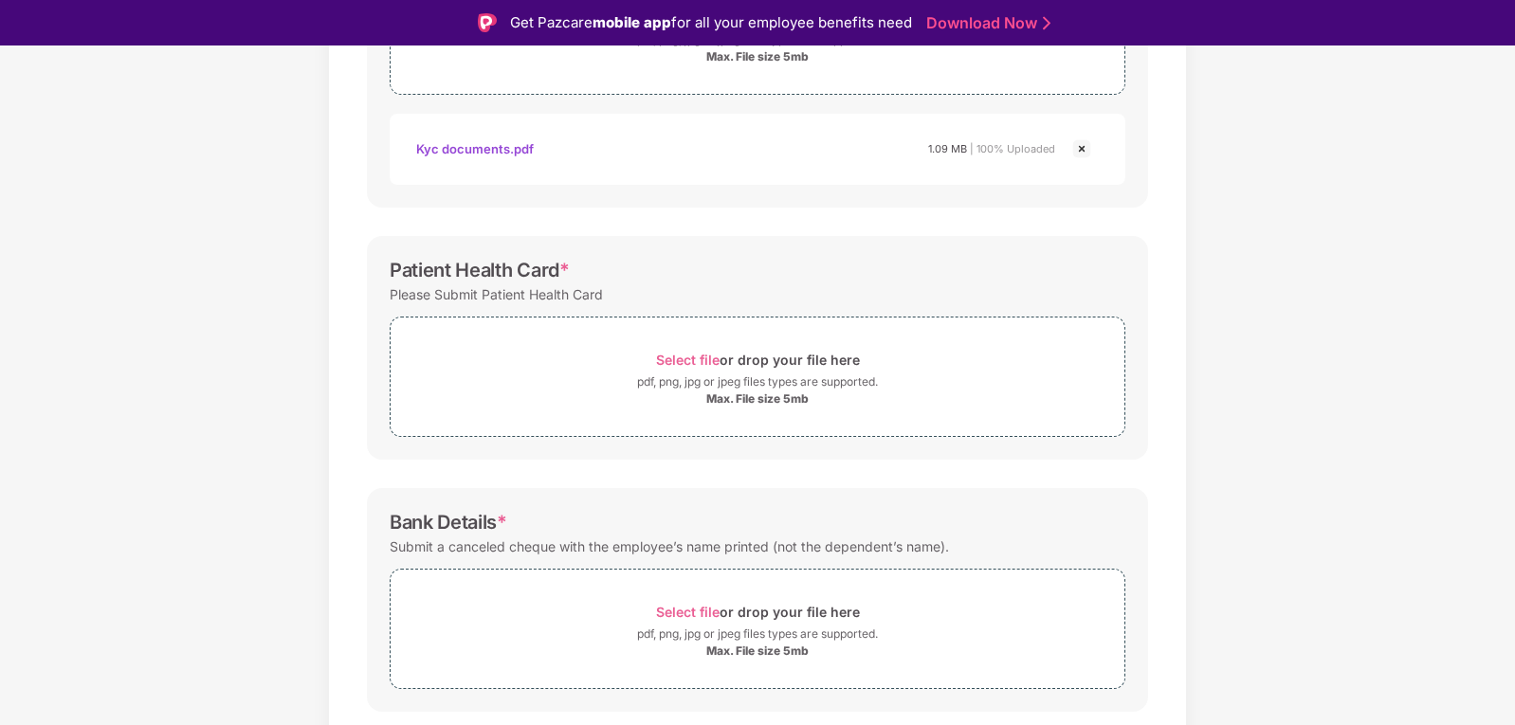
scroll to position [474, 0]
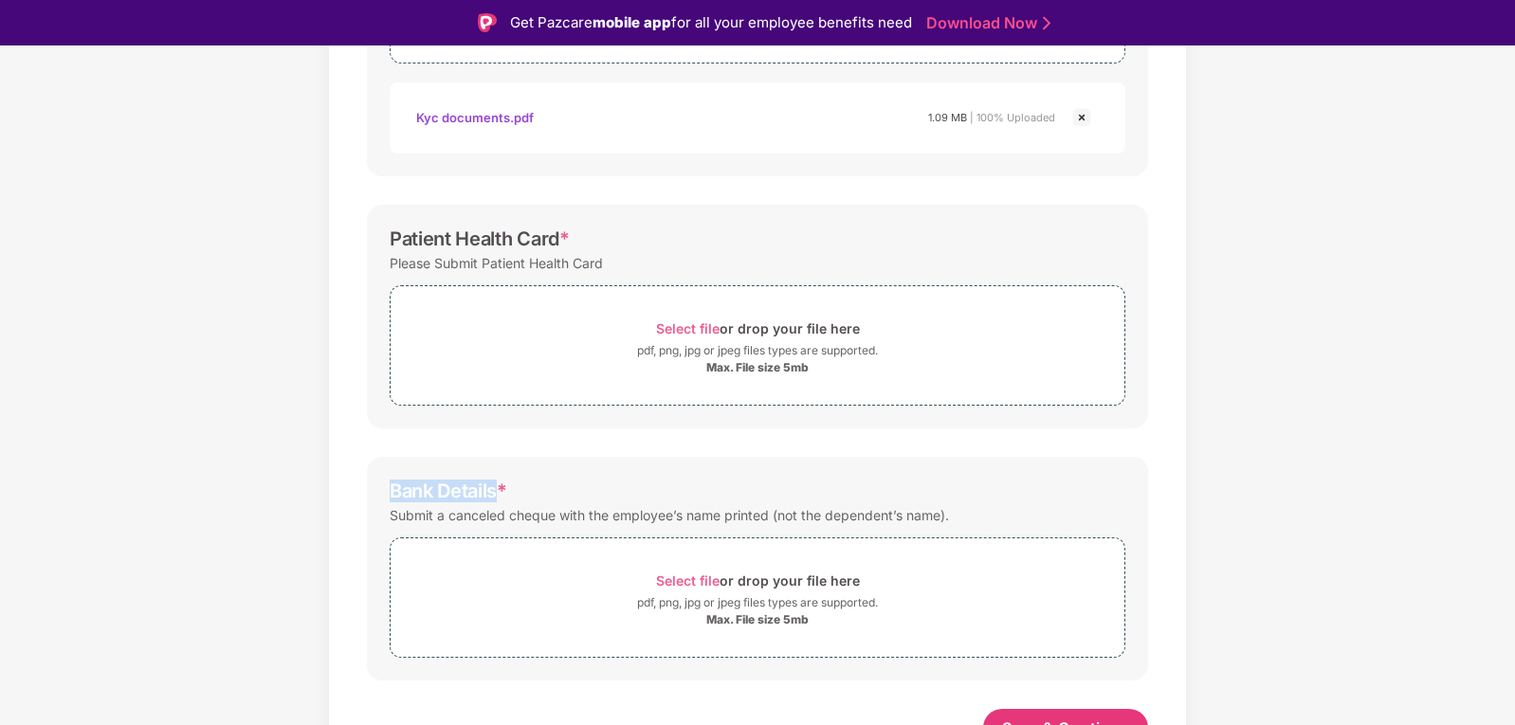
drag, startPoint x: 390, startPoint y: 488, endPoint x: 496, endPoint y: 505, distance: 107.6
click at [495, 492] on div "Bank Details *" at bounding box center [449, 491] width 118 height 23
copy div "Bank Details"
click at [696, 572] on div "Select file or drop your file here" at bounding box center [758, 581] width 204 height 26
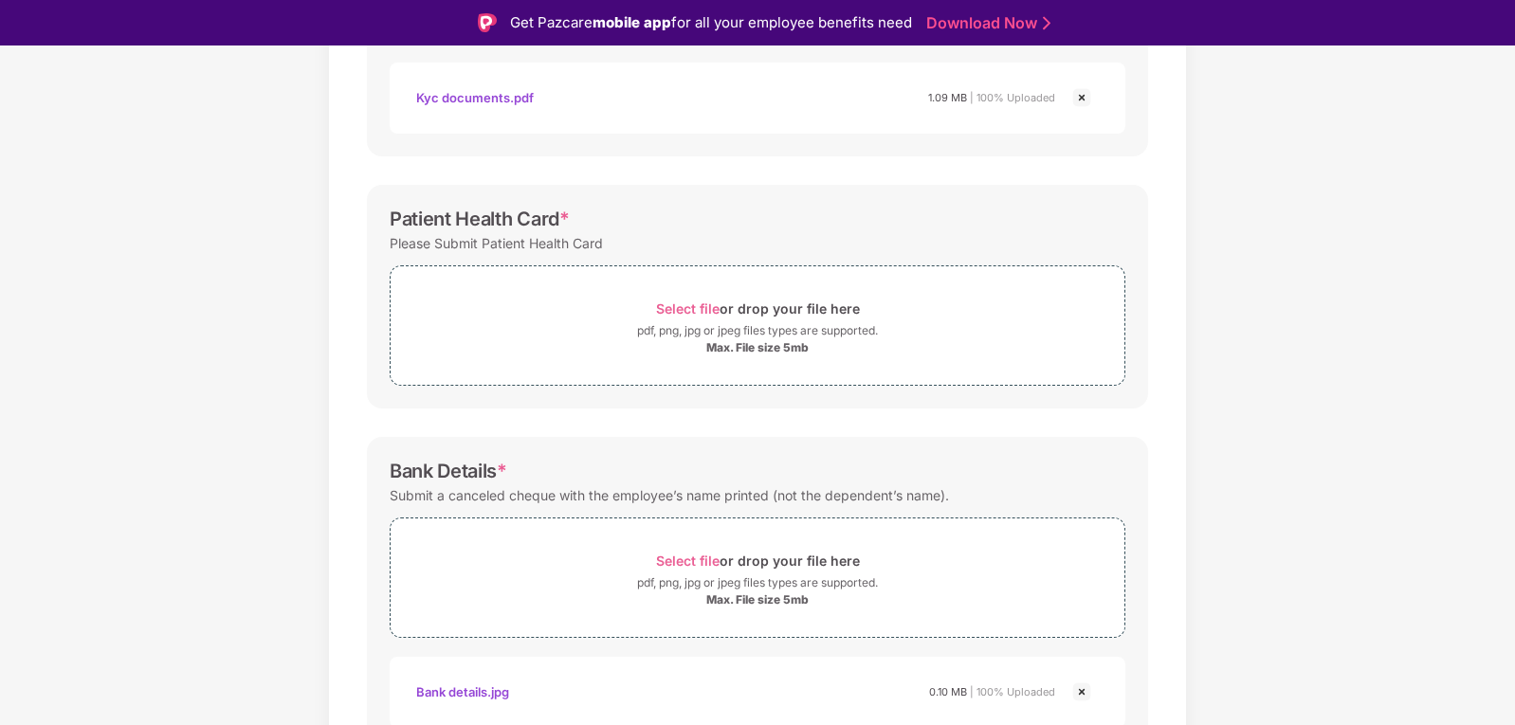
scroll to position [399, 0]
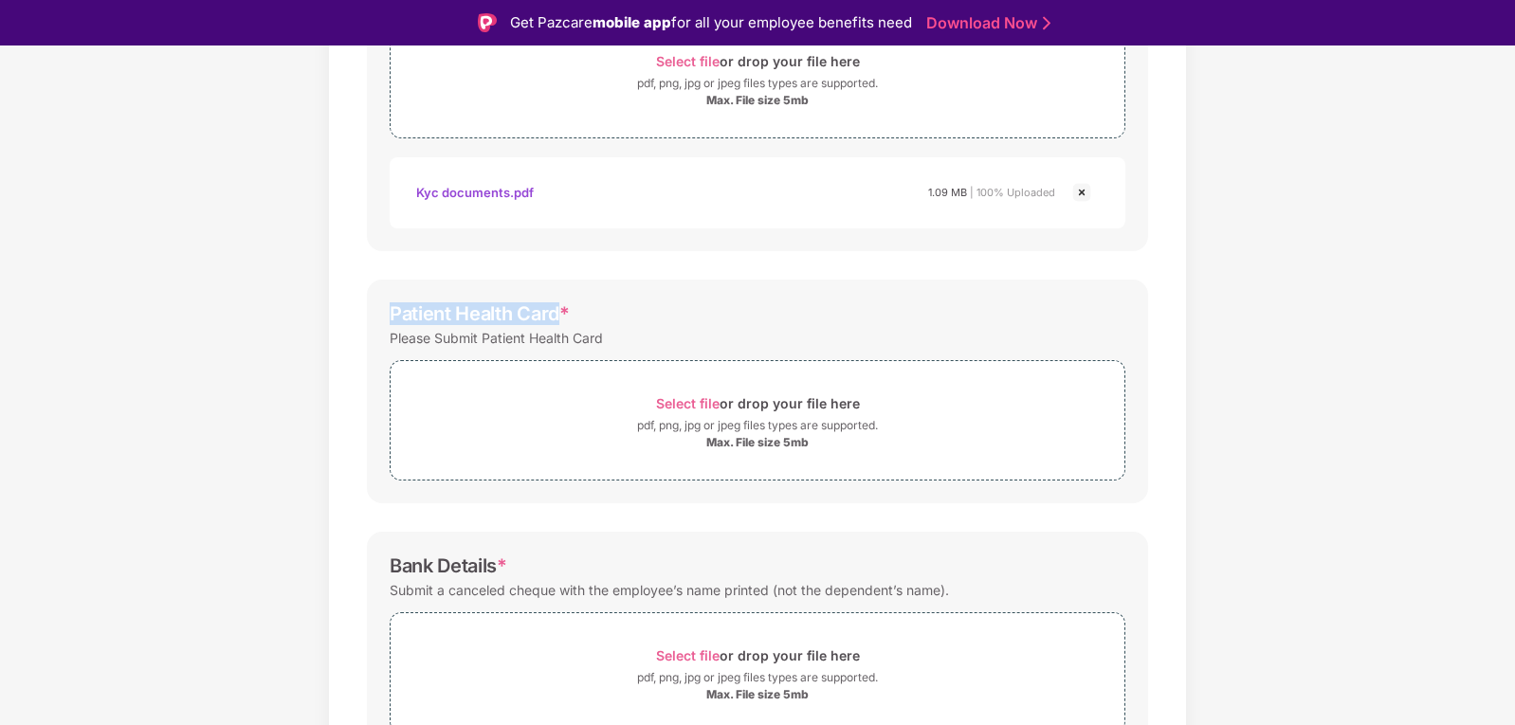
drag, startPoint x: 391, startPoint y: 312, endPoint x: 558, endPoint y: 320, distance: 168.0
click at [558, 320] on div "Patient Health Card * Please Submit Patient Health Card Select file or drop you…" at bounding box center [757, 392] width 781 height 224
copy div "Patient Health Card"
click at [697, 402] on span "Select file" at bounding box center [688, 403] width 64 height 16
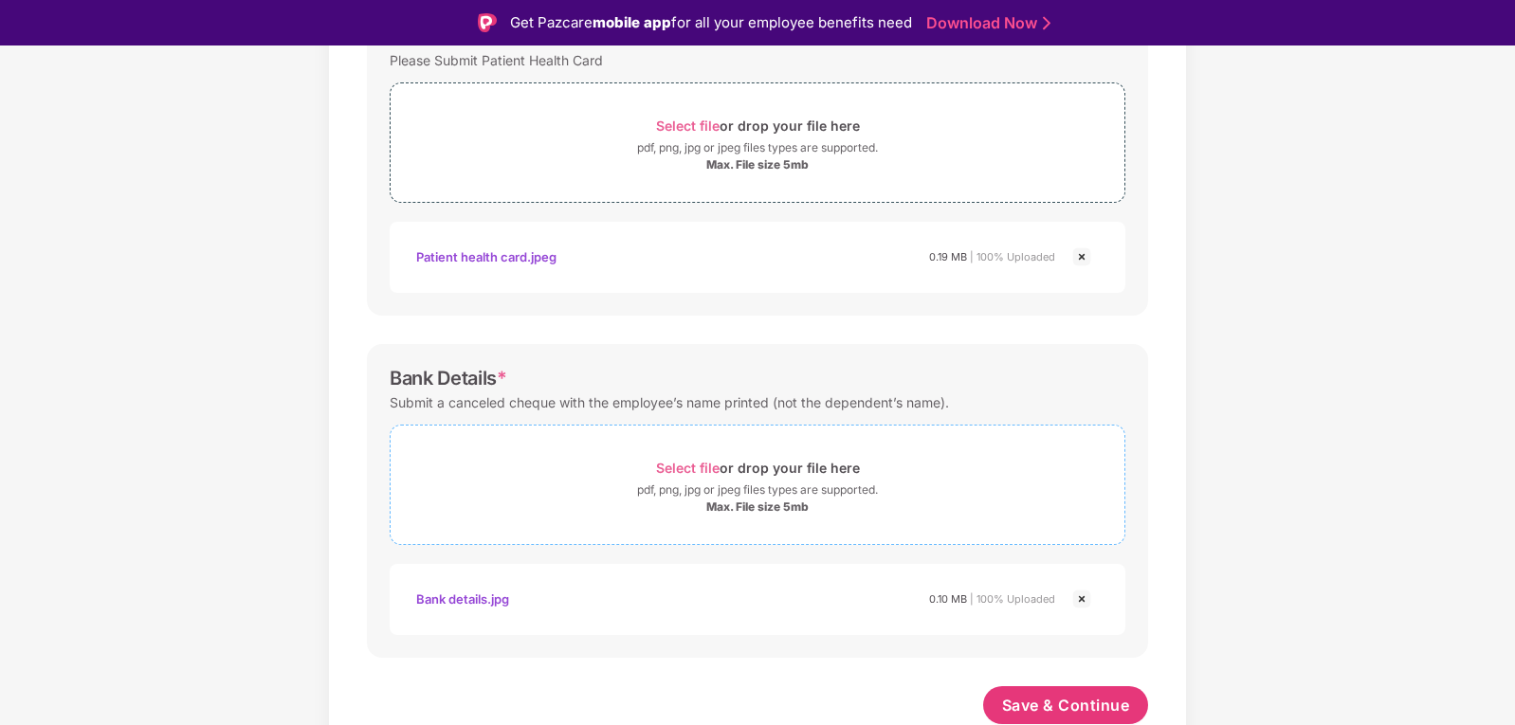
scroll to position [679, 0]
click at [1048, 704] on span "Save & Continue" at bounding box center [1066, 703] width 128 height 21
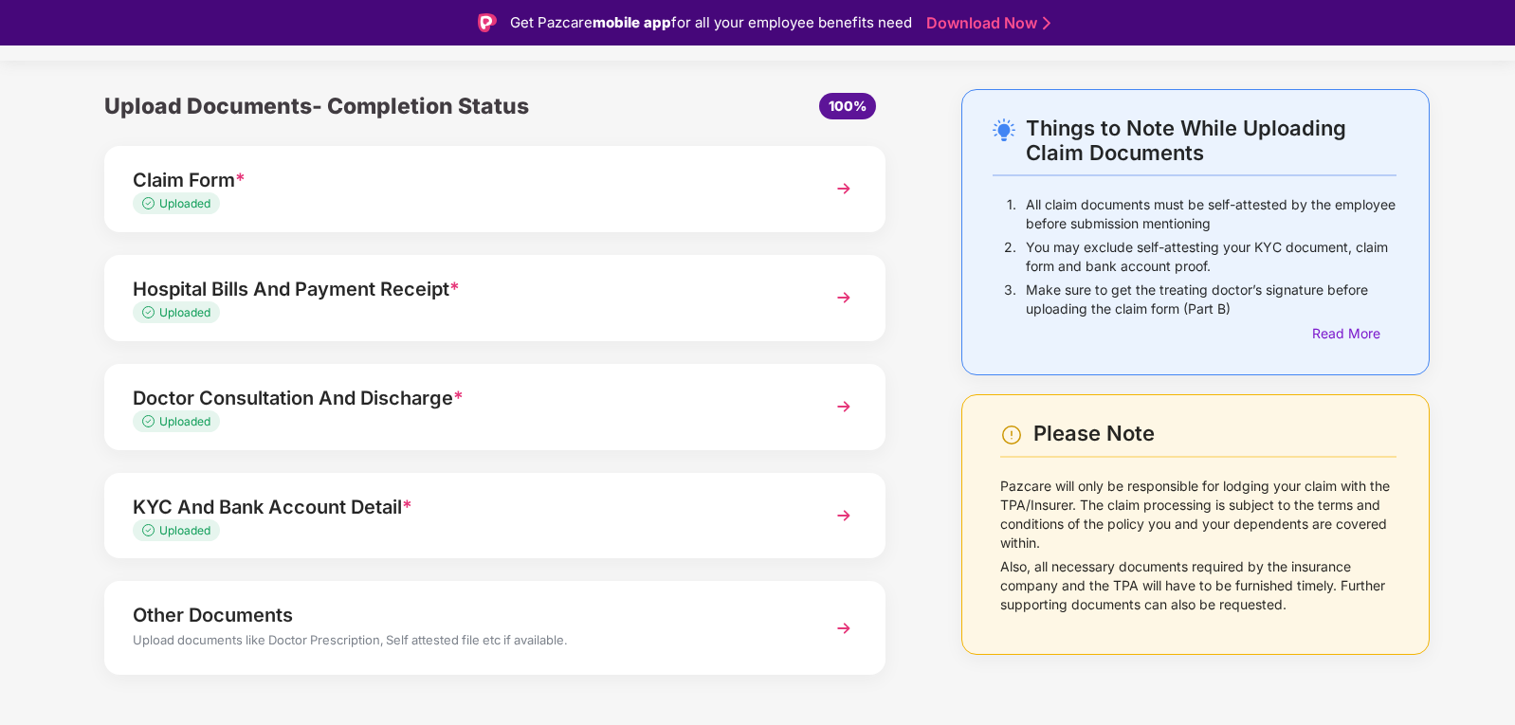
scroll to position [67, 0]
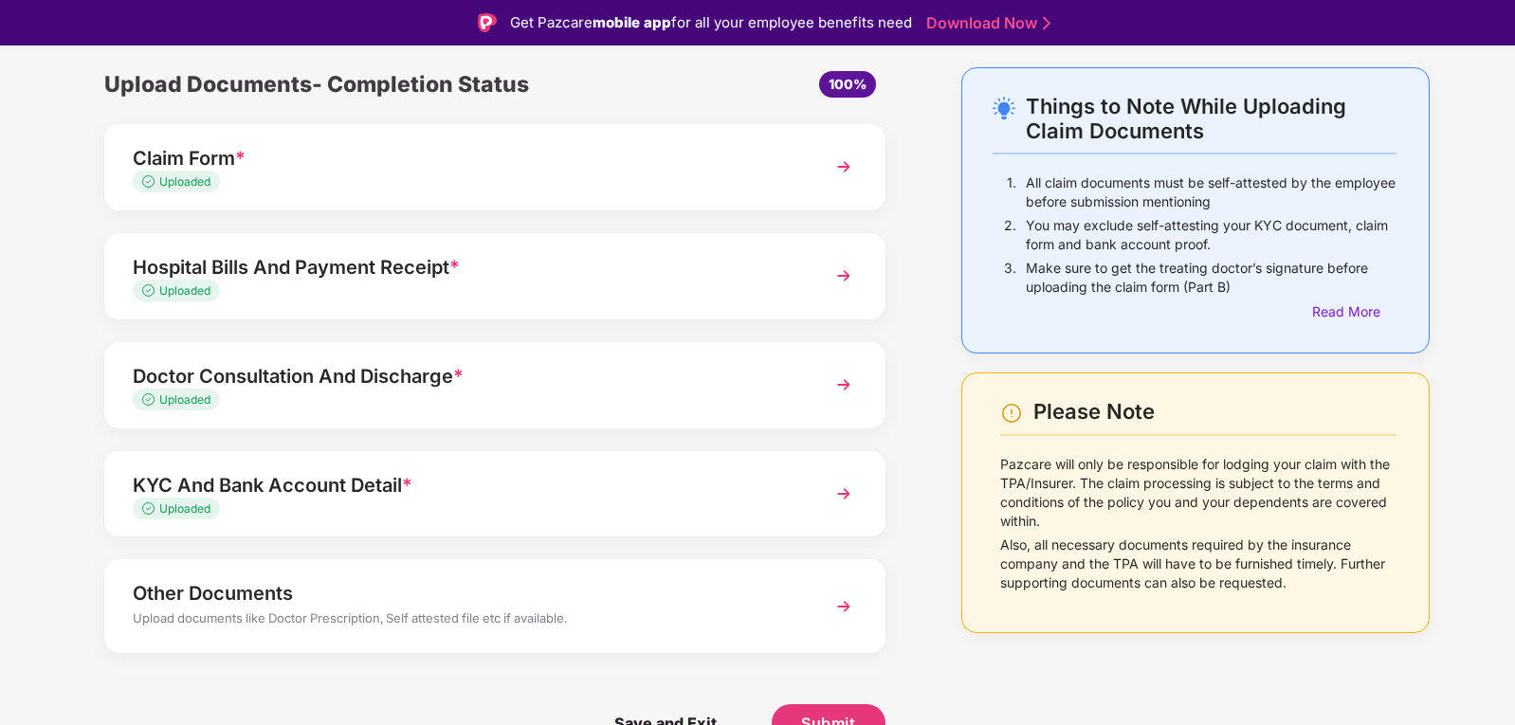
click at [839, 604] on img at bounding box center [844, 607] width 34 height 34
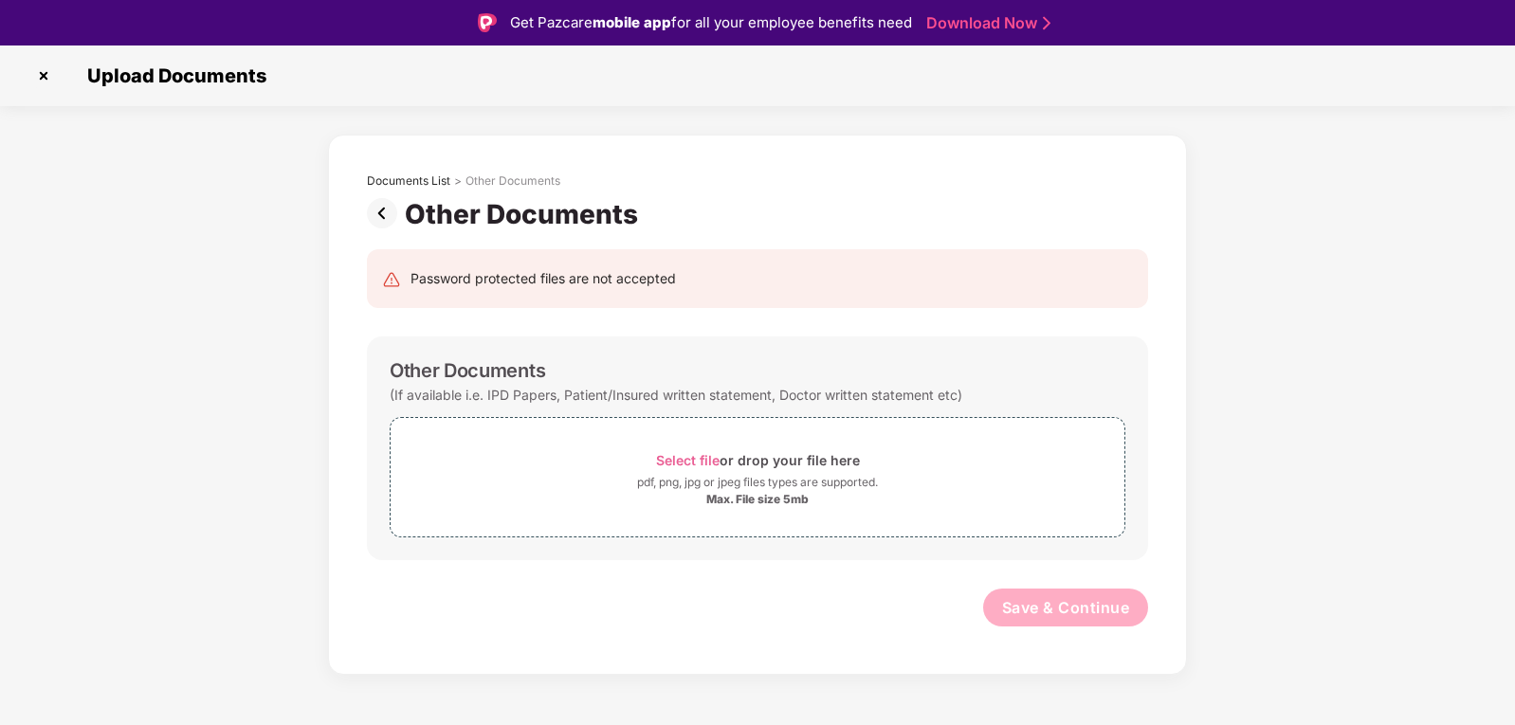
scroll to position [0, 0]
drag, startPoint x: 290, startPoint y: 343, endPoint x: 356, endPoint y: 357, distance: 67.0
click at [291, 343] on div "Documents List > Other Documents Other Documents Password protected files are n…" at bounding box center [757, 405] width 1515 height 540
drag, startPoint x: 394, startPoint y: 365, endPoint x: 550, endPoint y: 383, distance: 156.5
click at [551, 375] on div "Other Documents" at bounding box center [758, 370] width 736 height 23
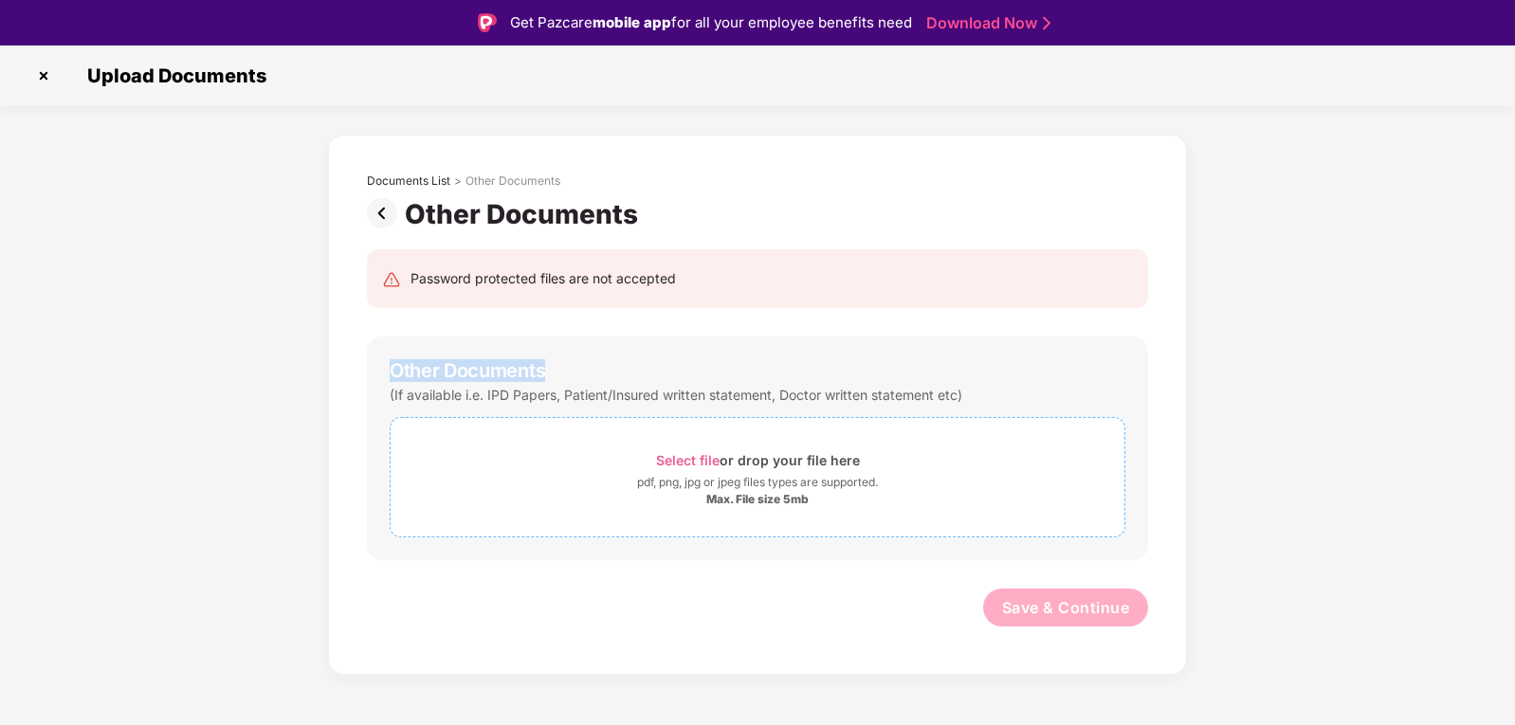
copy div "Other Documents"
drag, startPoint x: 267, startPoint y: 512, endPoint x: 466, endPoint y: 484, distance: 200.2
click at [267, 511] on div "Documents List > Other Documents Other Documents Password protected files are n…" at bounding box center [757, 405] width 1515 height 540
click at [693, 456] on span "Select file" at bounding box center [688, 460] width 64 height 16
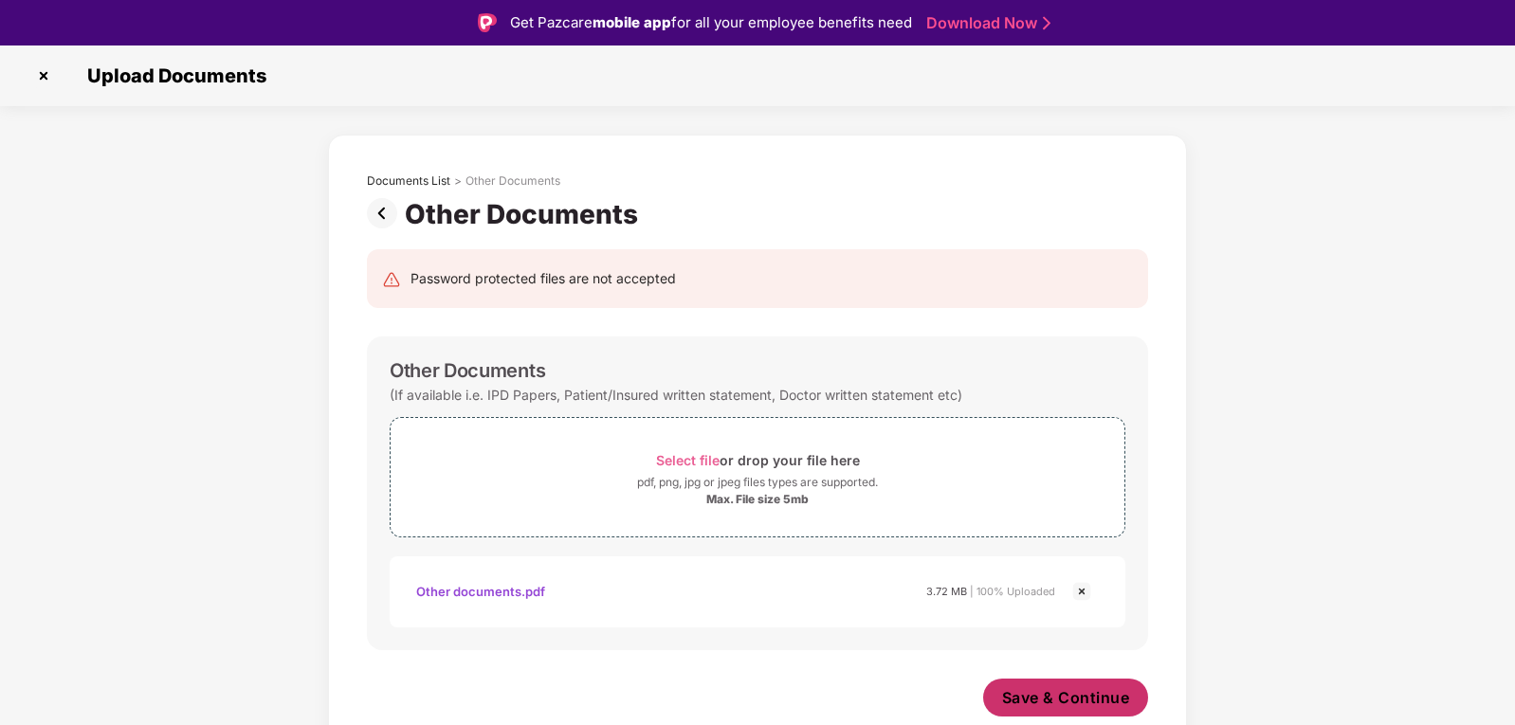
click at [1052, 701] on span "Save & Continue" at bounding box center [1066, 697] width 128 height 21
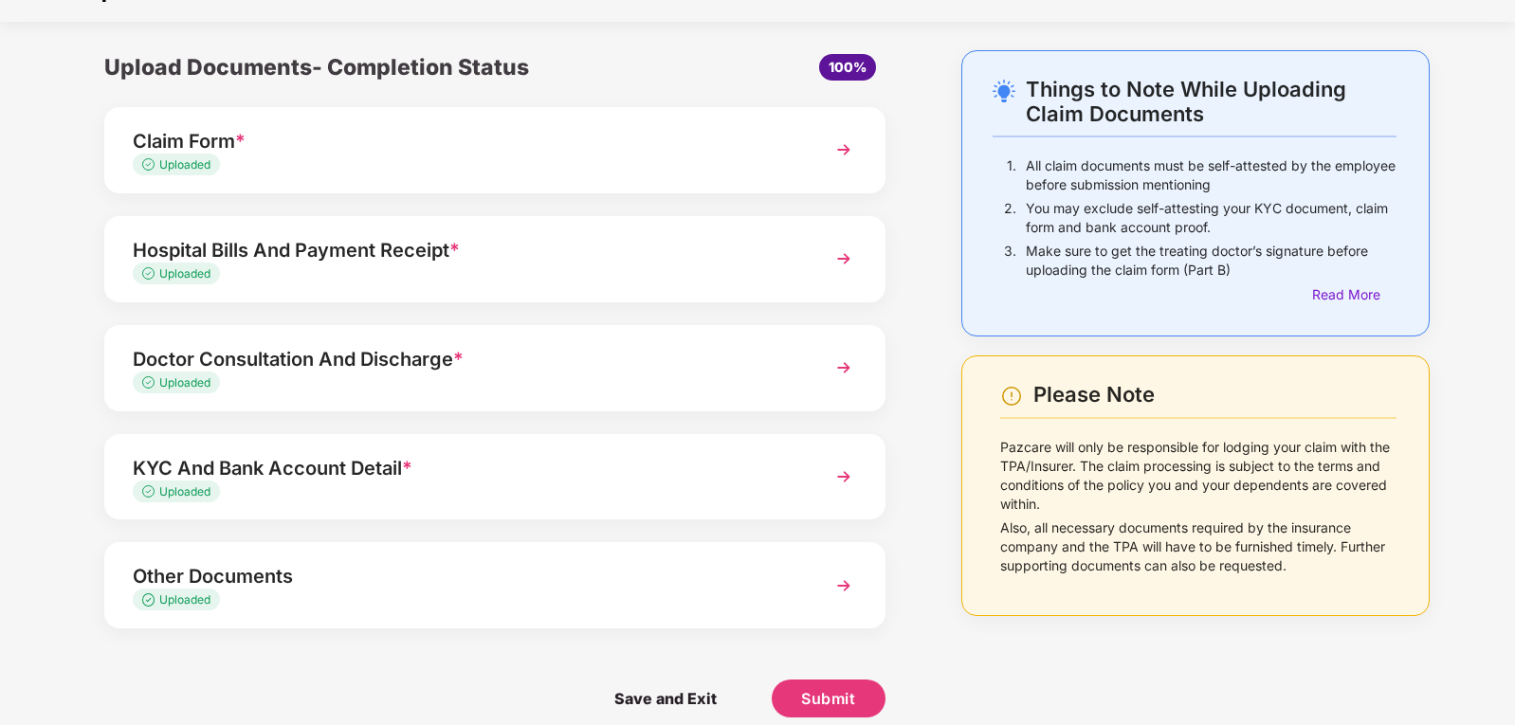
scroll to position [60, 0]
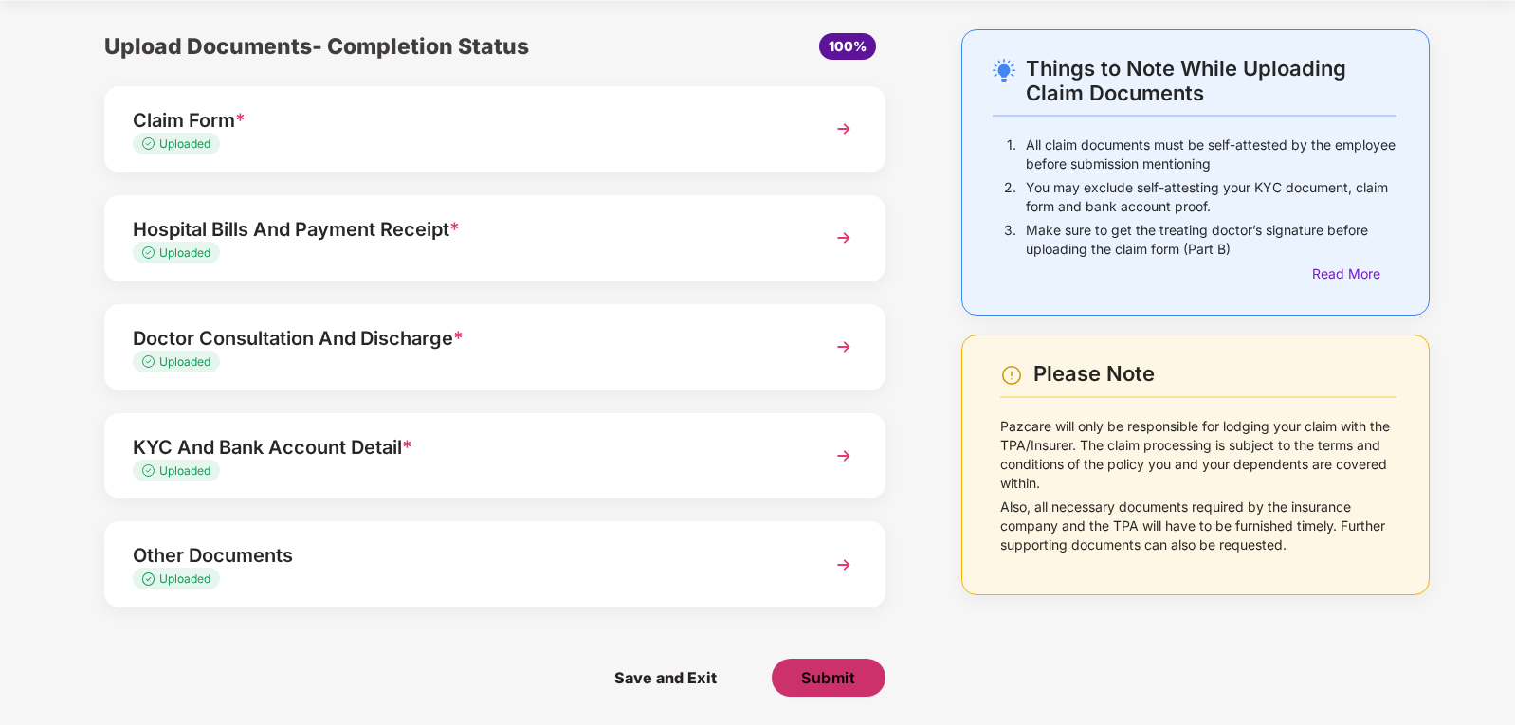
click at [842, 683] on span "Submit" at bounding box center [828, 678] width 54 height 21
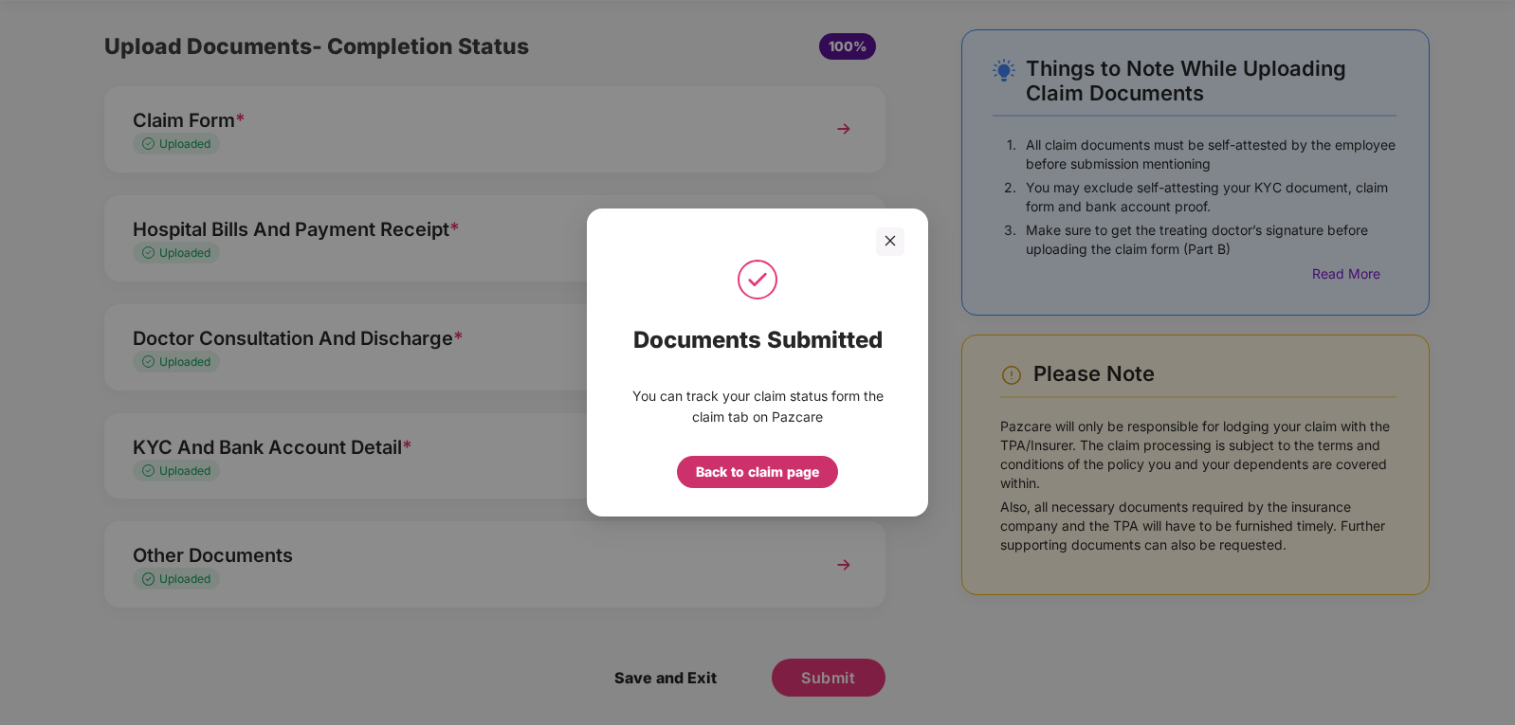
click at [758, 473] on div "Back to claim page" at bounding box center [757, 472] width 123 height 21
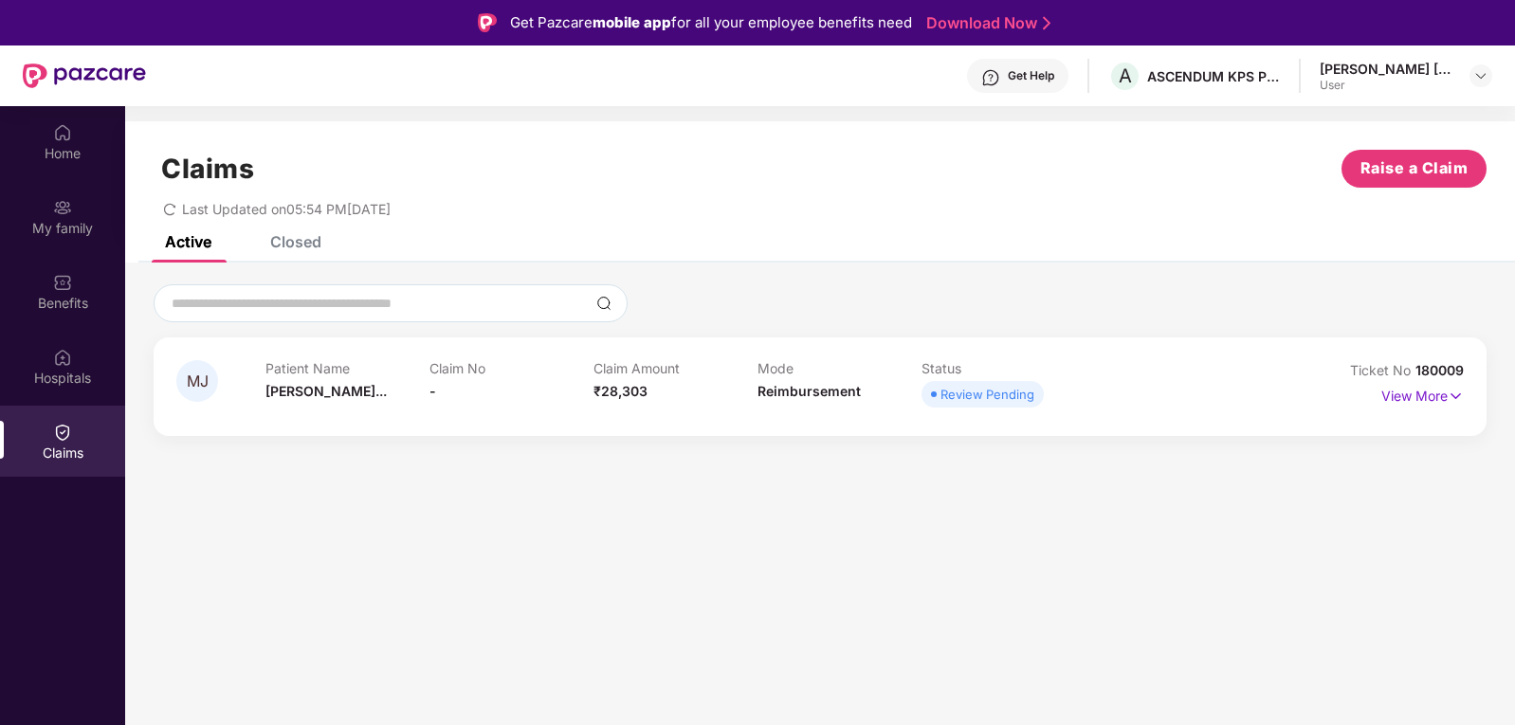
click at [815, 542] on section "Claims Raise a Claim Last Updated on 05:54 PM[DATE] Active Closed MJ Patient Na…" at bounding box center [820, 468] width 1390 height 725
click at [1394, 391] on p "View More" at bounding box center [1423, 394] width 82 height 26
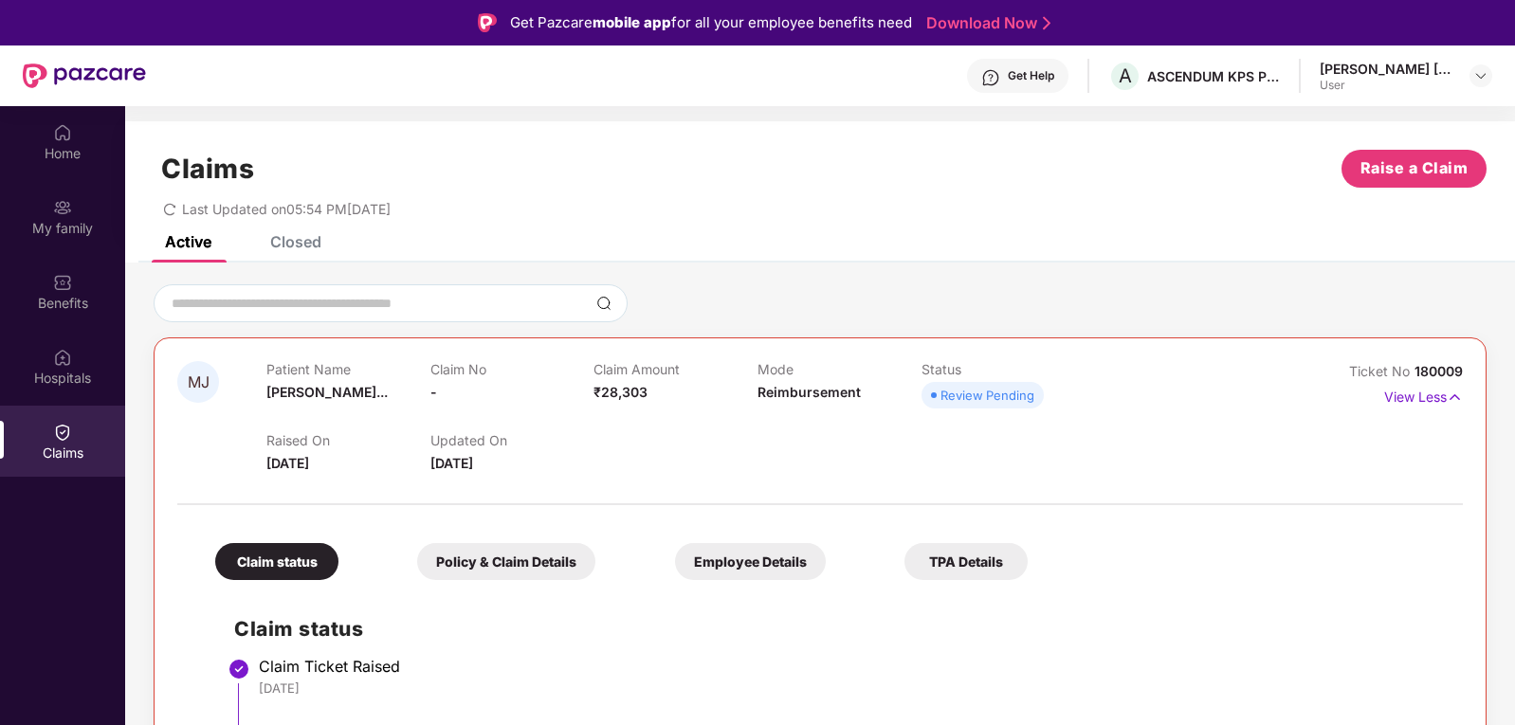
drag, startPoint x: 1482, startPoint y: 78, endPoint x: 1353, endPoint y: 103, distance: 131.5
click at [1484, 78] on img at bounding box center [1480, 75] width 15 height 15
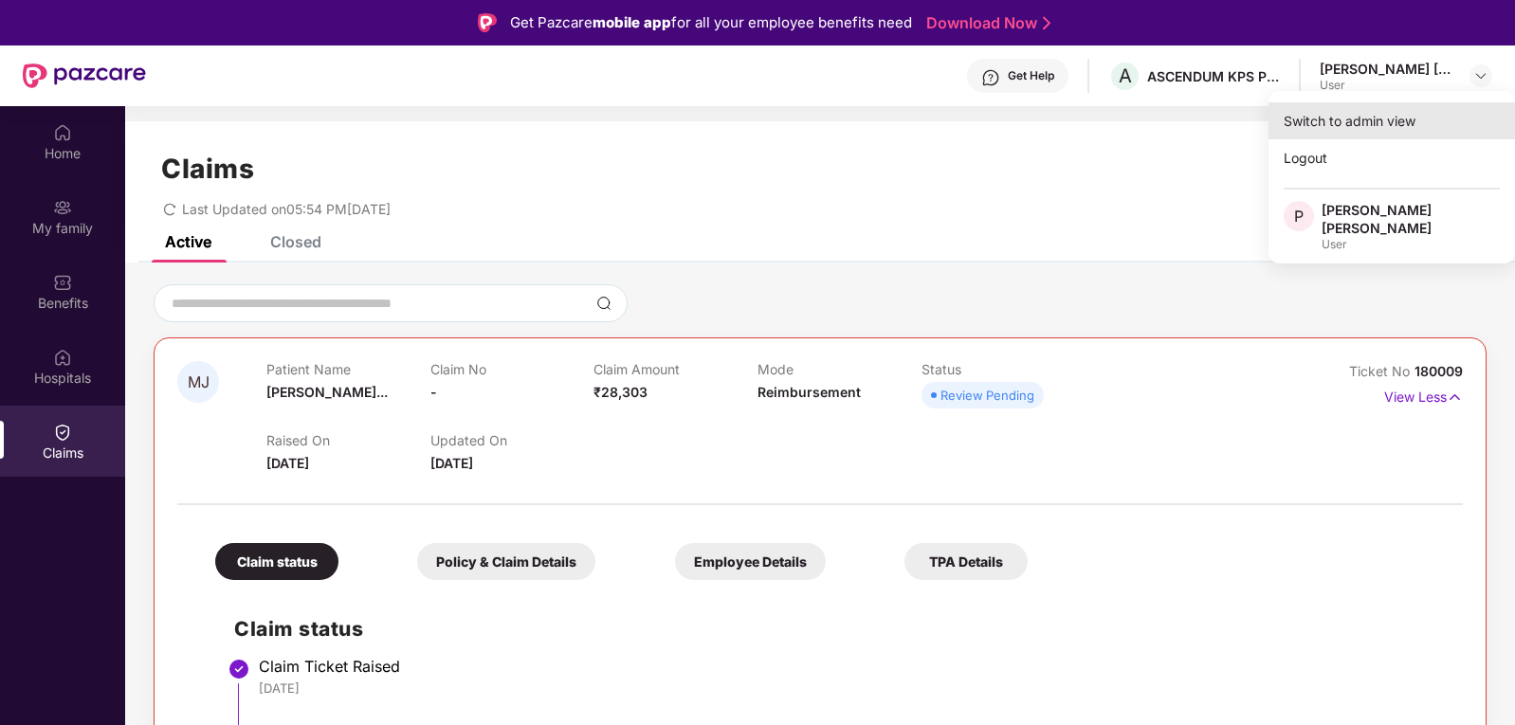
click at [1344, 114] on div "Switch to admin view" at bounding box center [1392, 120] width 247 height 37
